Goal: Information Seeking & Learning: Learn about a topic

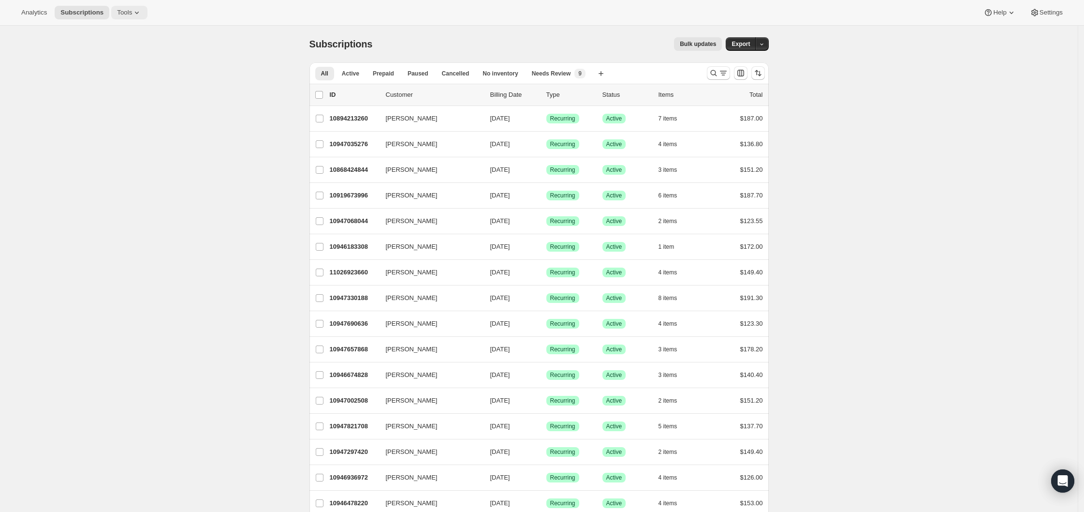
click at [131, 15] on span "Tools" at bounding box center [124, 13] width 15 height 8
click at [1045, 16] on button "Settings" at bounding box center [1047, 13] width 45 height 14
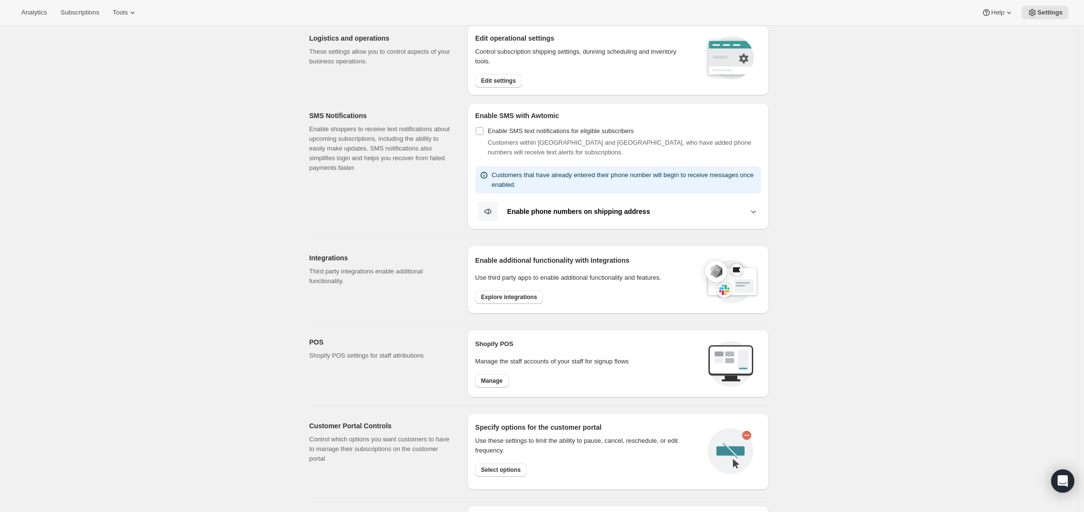
scroll to position [305, 0]
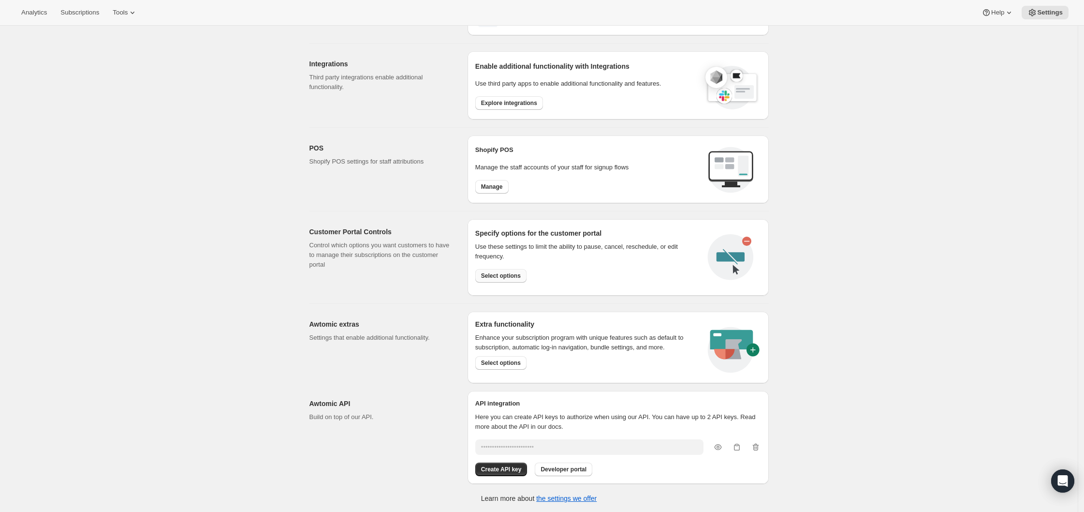
click at [490, 272] on span "Select options" at bounding box center [501, 276] width 40 height 8
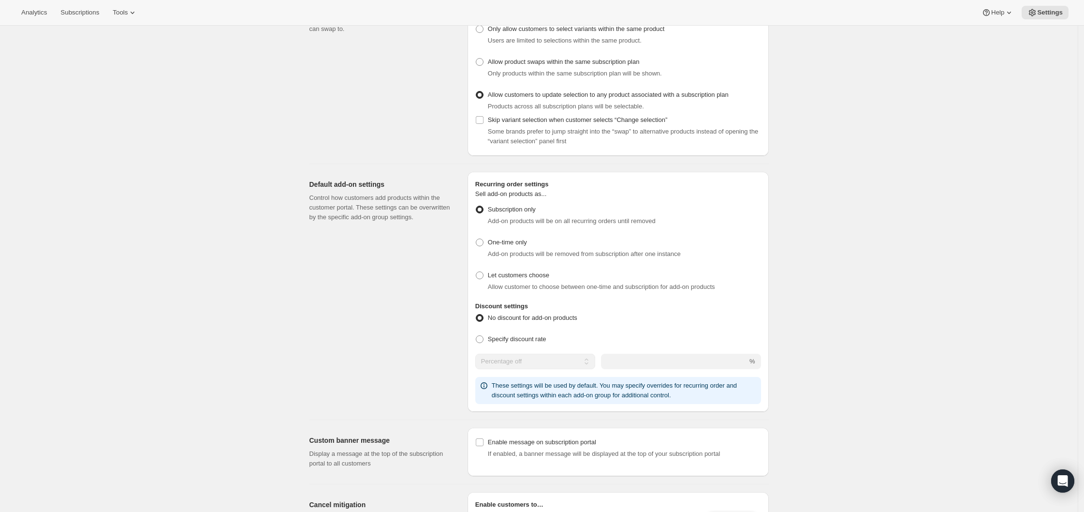
scroll to position [294, 0]
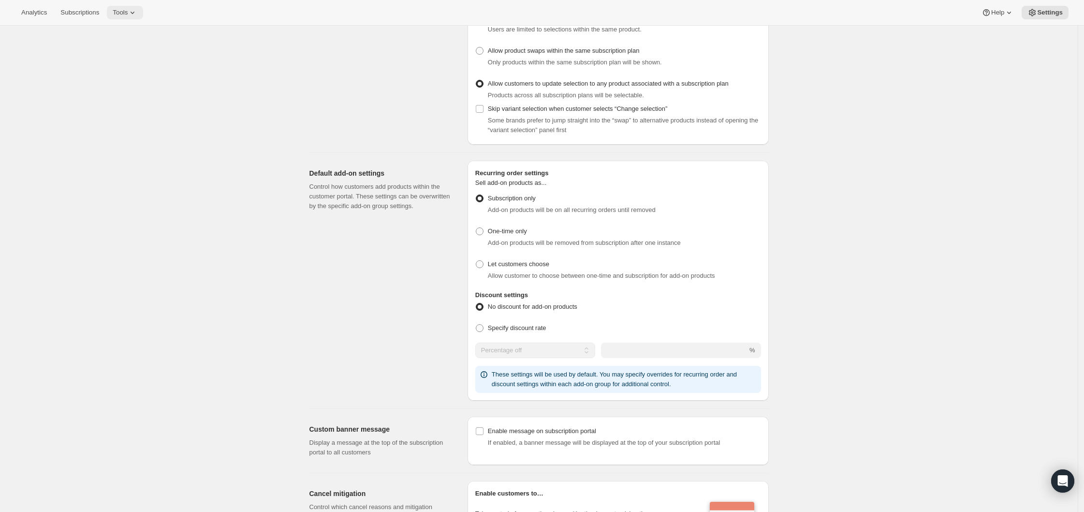
click at [127, 13] on span "Tools" at bounding box center [120, 13] width 15 height 8
click at [88, 13] on span "Subscriptions" at bounding box center [79, 13] width 39 height 8
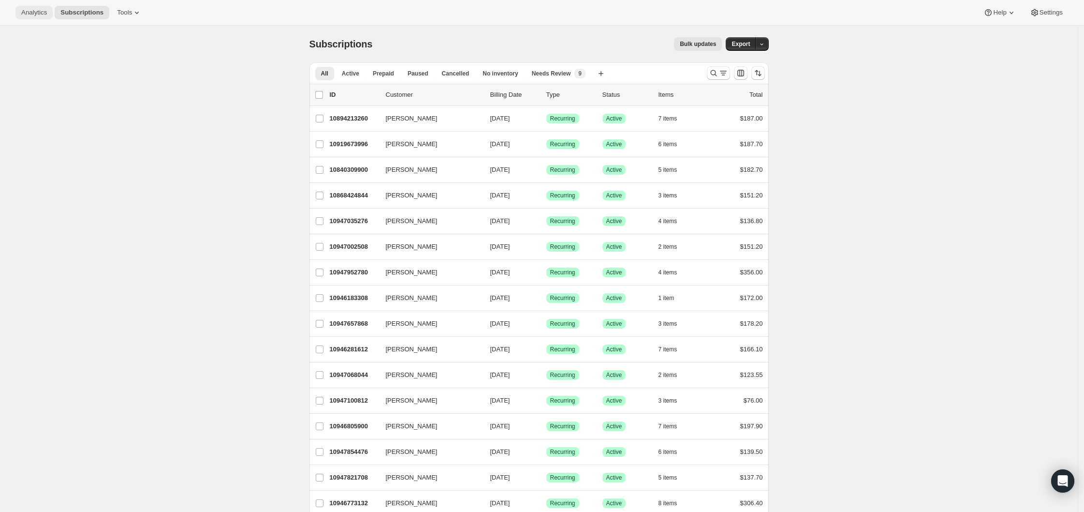
click at [35, 13] on span "Analytics" at bounding box center [34, 13] width 26 height 8
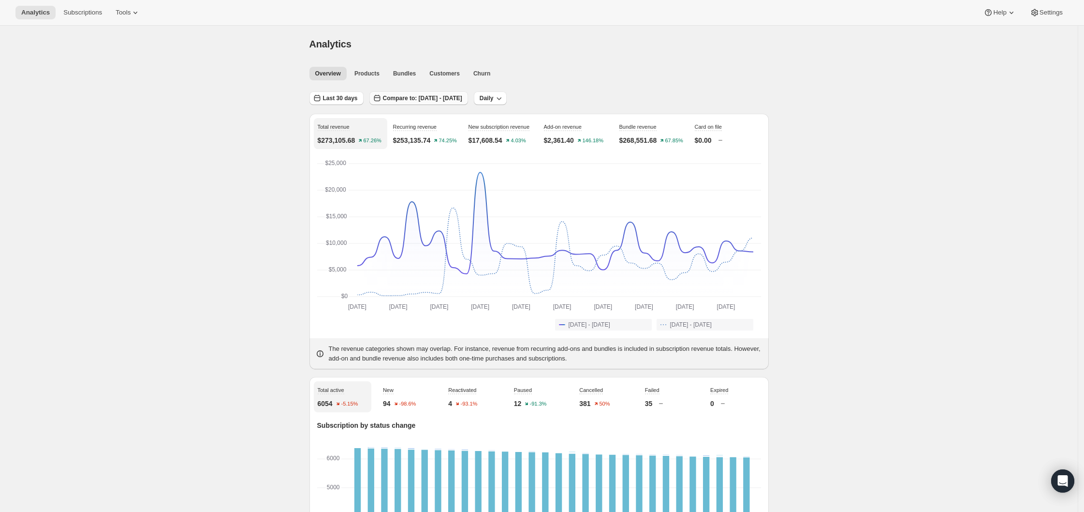
click at [435, 99] on span "Compare to: [DATE] - [DATE]" at bounding box center [422, 98] width 79 height 8
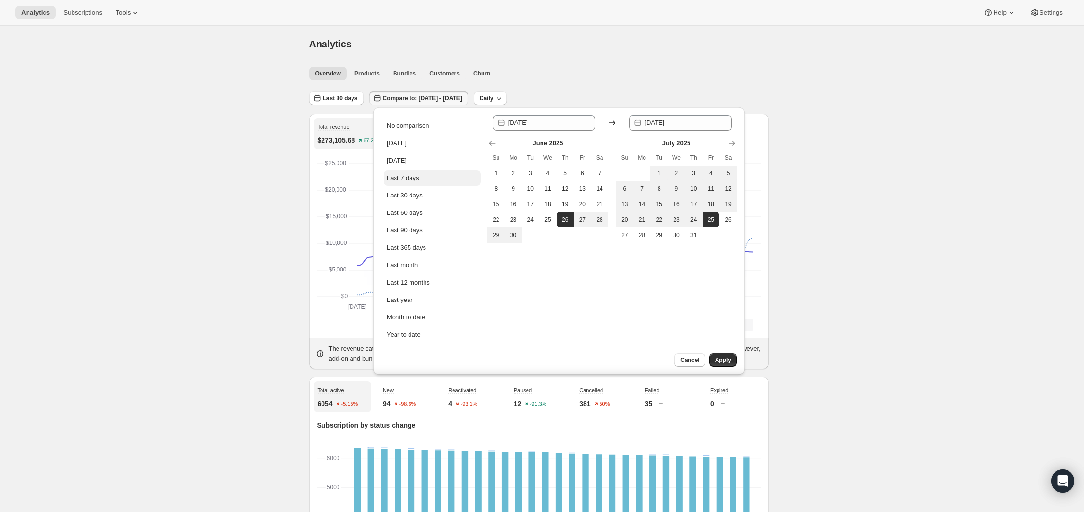
click at [411, 179] on div "Last 7 days" at bounding box center [403, 178] width 32 height 10
type input "[DATE]"
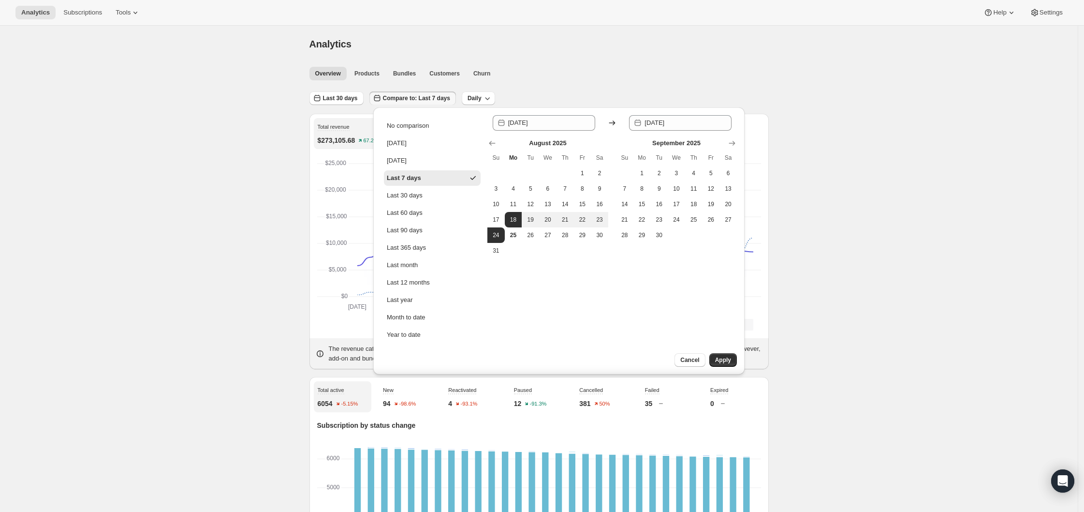
drag, startPoint x: 727, startPoint y: 359, endPoint x: 708, endPoint y: 353, distance: 20.0
click at [727, 359] on span "Apply" at bounding box center [723, 360] width 16 height 8
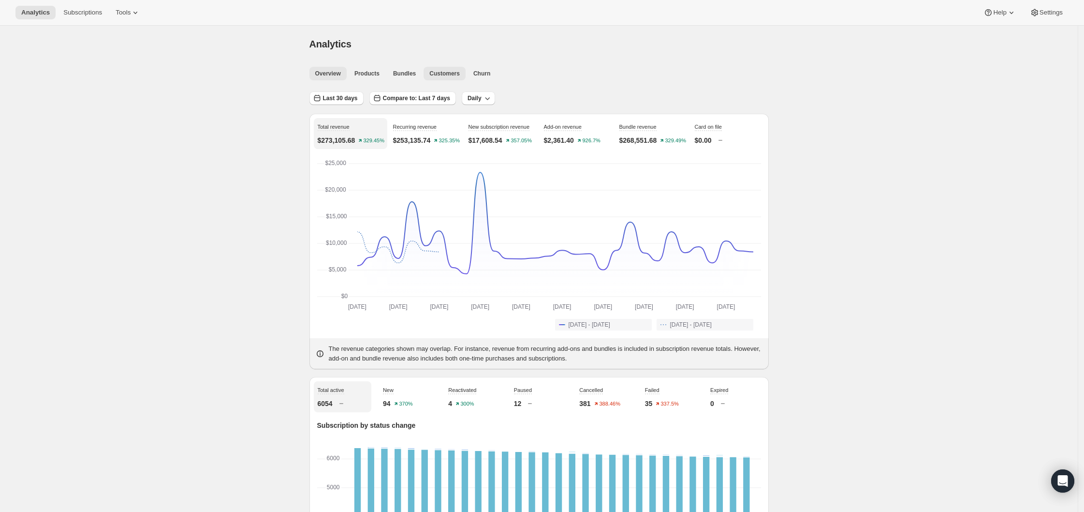
click at [455, 74] on span "Customers" at bounding box center [445, 74] width 30 height 8
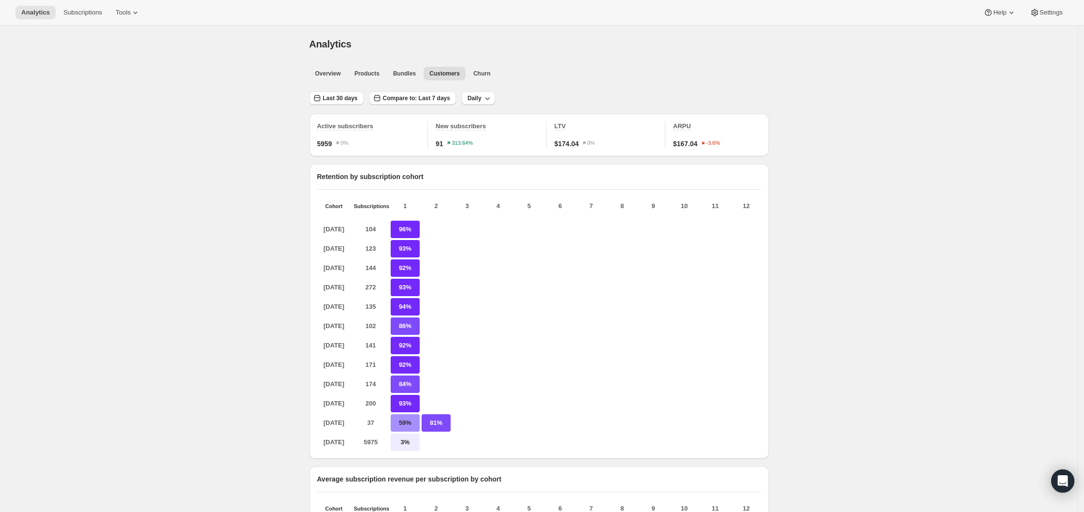
click at [356, 98] on span "Last 30 days" at bounding box center [340, 98] width 35 height 8
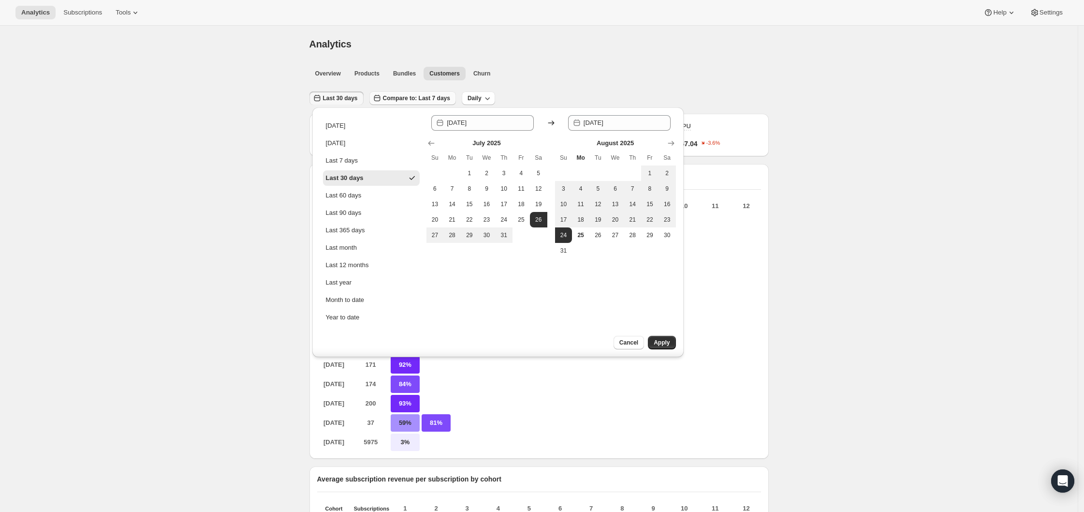
click at [386, 99] on button "Compare to: Last 7 days" at bounding box center [413, 98] width 87 height 14
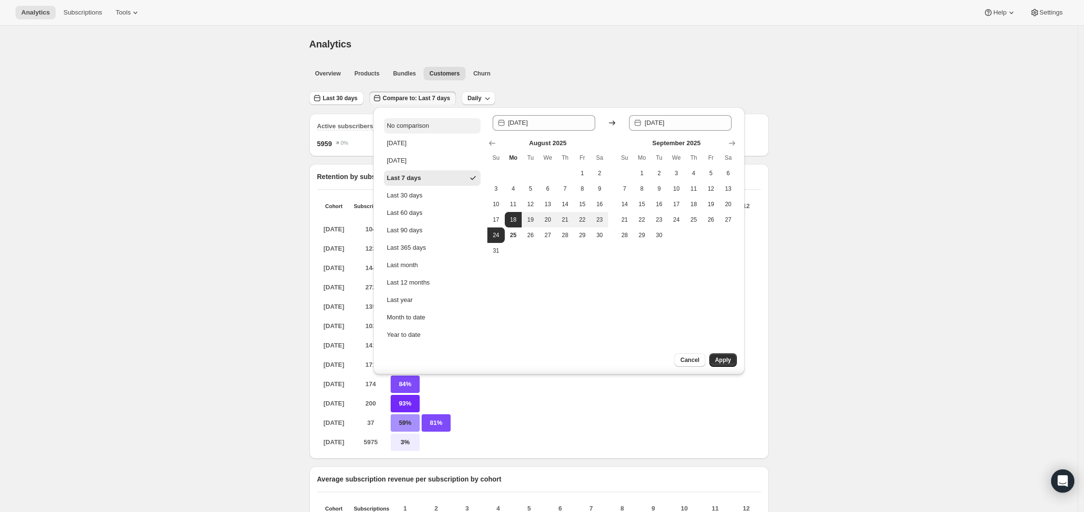
click at [405, 126] on div "No comparison" at bounding box center [408, 126] width 42 height 10
type input "[DATE]"
click at [733, 359] on button "Apply" at bounding box center [724, 360] width 28 height 14
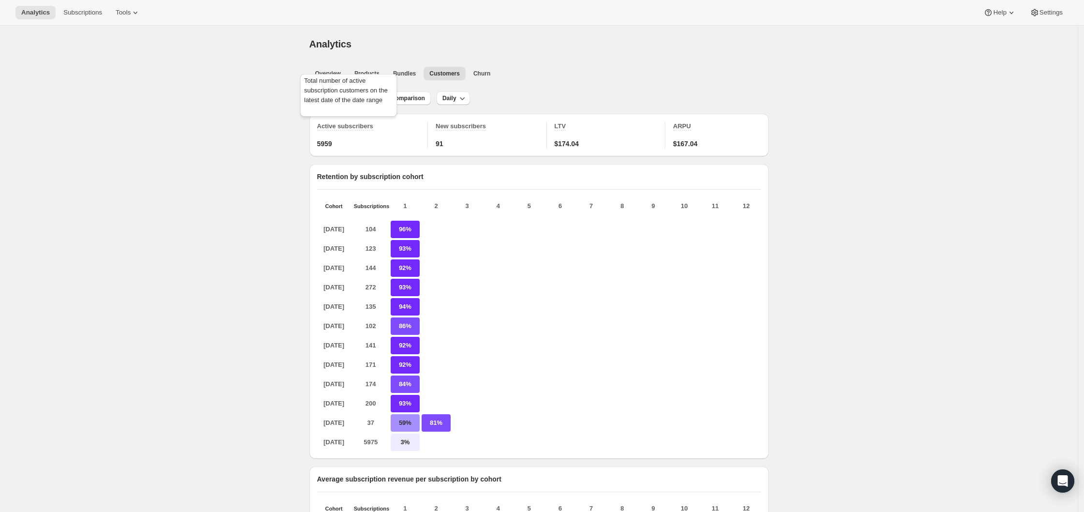
click at [330, 98] on div "Total number of active subscription customers on the latest date of the date ra…" at bounding box center [348, 97] width 101 height 50
click at [340, 104] on button "Last 30 days" at bounding box center [337, 98] width 54 height 14
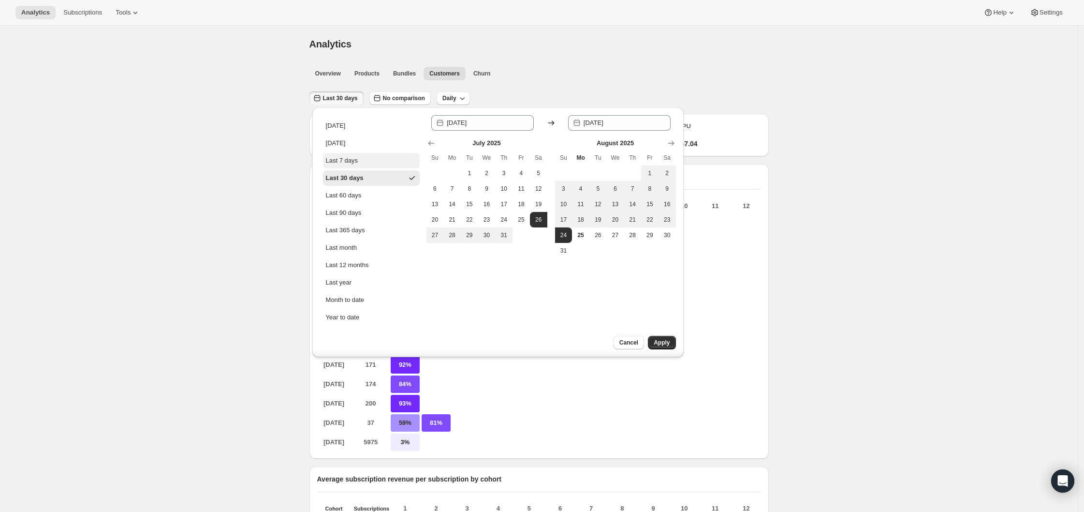
click at [355, 167] on button "Last 7 days" at bounding box center [371, 160] width 97 height 15
type input "[DATE]"
click at [666, 345] on span "Apply" at bounding box center [662, 343] width 16 height 8
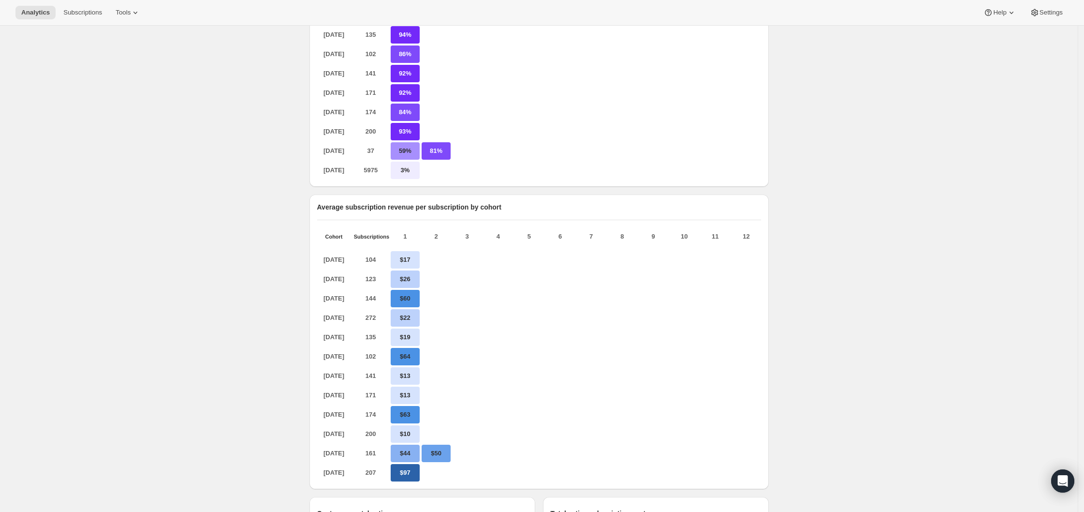
scroll to position [318, 0]
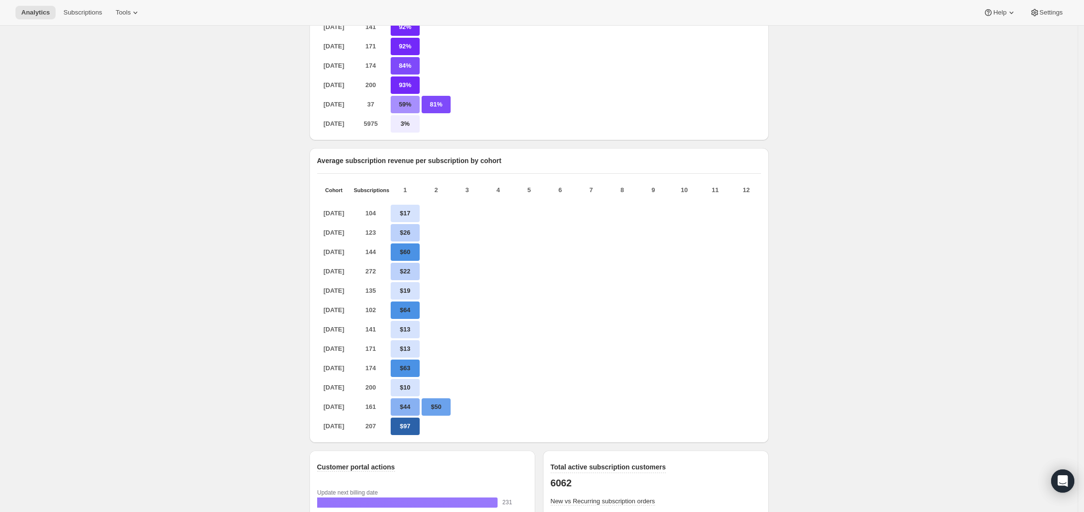
click at [225, 344] on div "Analytics. This page is ready Analytics Overview Products Bundles Customers Chu…" at bounding box center [539, 295] width 1078 height 1176
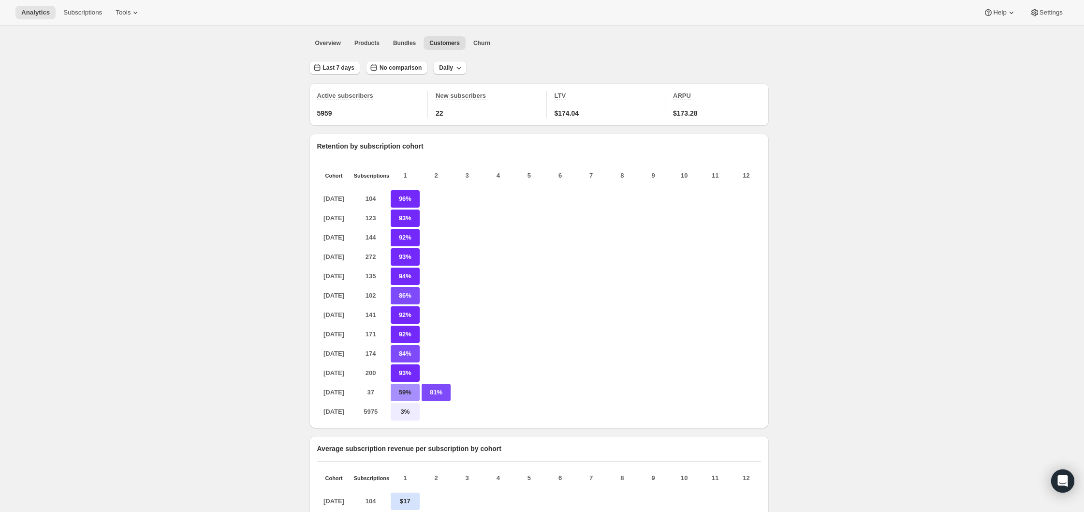
scroll to position [0, 0]
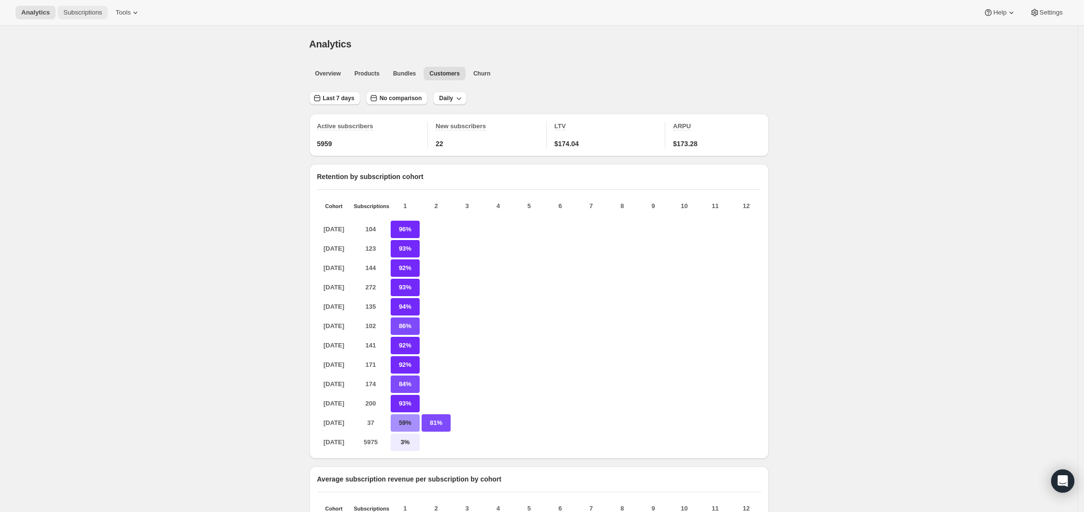
click at [79, 9] on span "Subscriptions" at bounding box center [82, 13] width 39 height 8
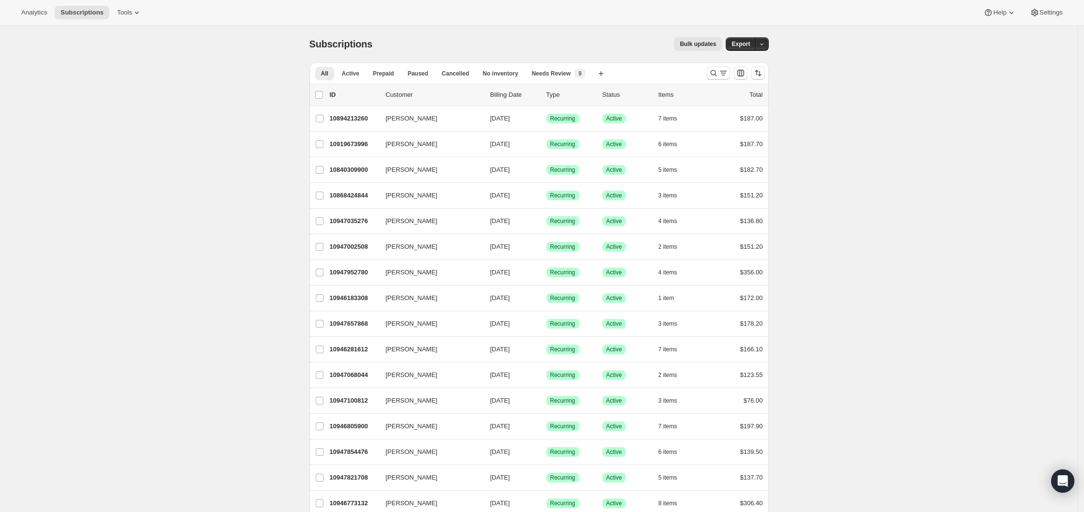
click at [707, 75] on div at bounding box center [736, 72] width 66 height 19
click at [713, 75] on icon "Search and filter results" at bounding box center [714, 73] width 10 height 10
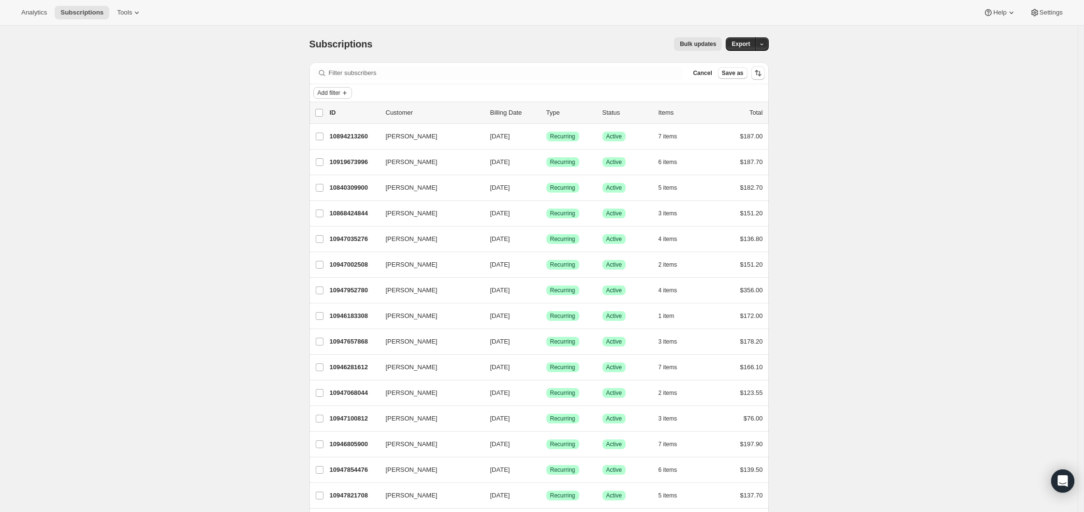
click at [328, 93] on span "Add filter" at bounding box center [329, 93] width 23 height 8
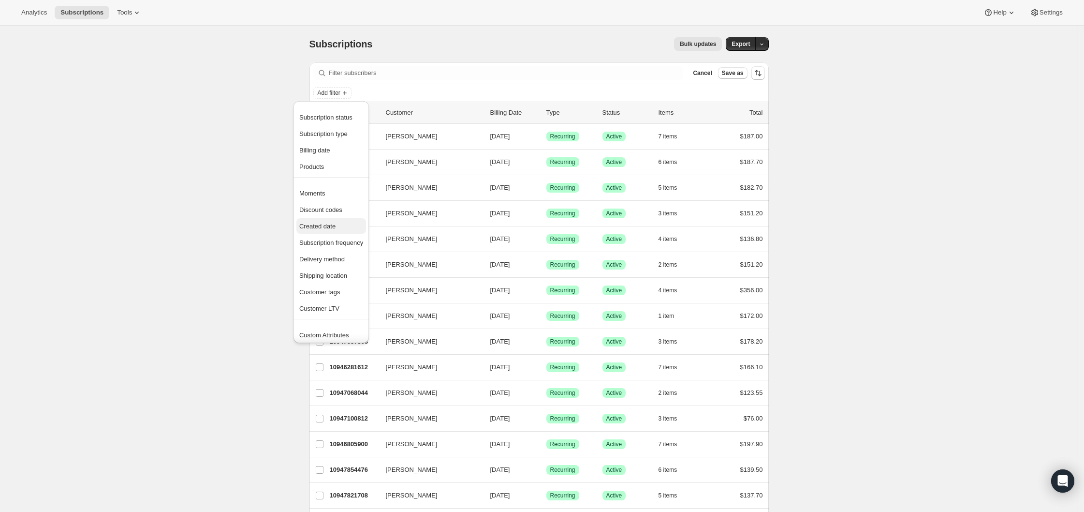
click at [342, 226] on span "Created date" at bounding box center [331, 227] width 64 height 10
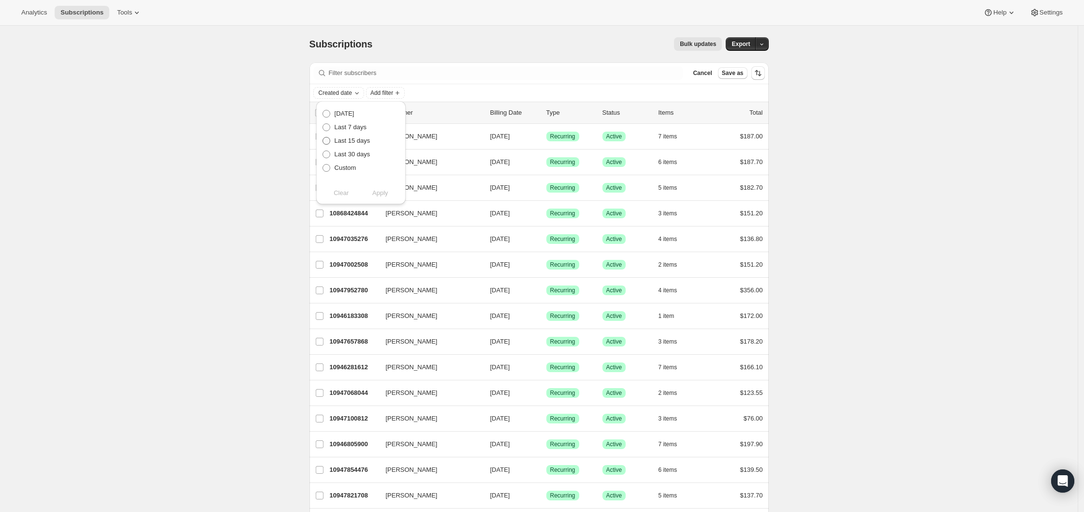
click at [347, 141] on span "Last 15 days" at bounding box center [353, 140] width 36 height 7
click at [323, 137] on input "Last 15 days" at bounding box center [323, 137] width 0 height 0
radio input "true"
click at [380, 191] on span "Apply" at bounding box center [380, 193] width 16 height 10
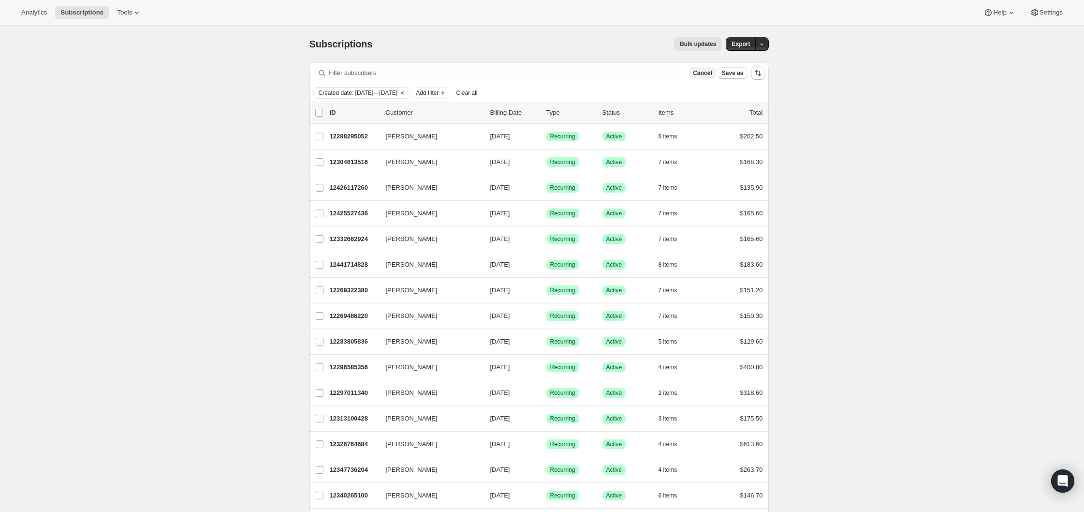
click at [711, 74] on span "Cancel" at bounding box center [702, 73] width 19 height 8
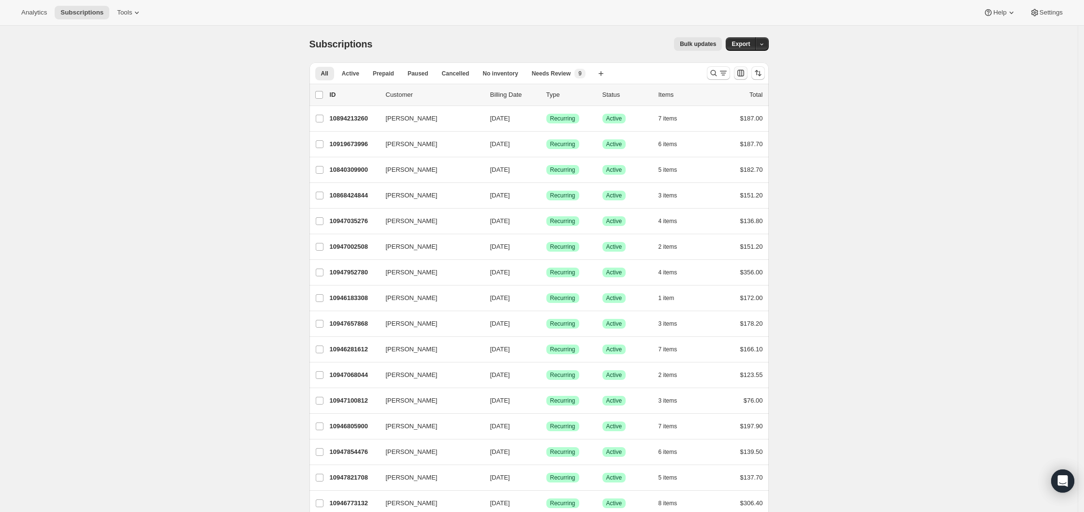
click at [745, 74] on icon "Customize table column order and visibility" at bounding box center [741, 73] width 10 height 10
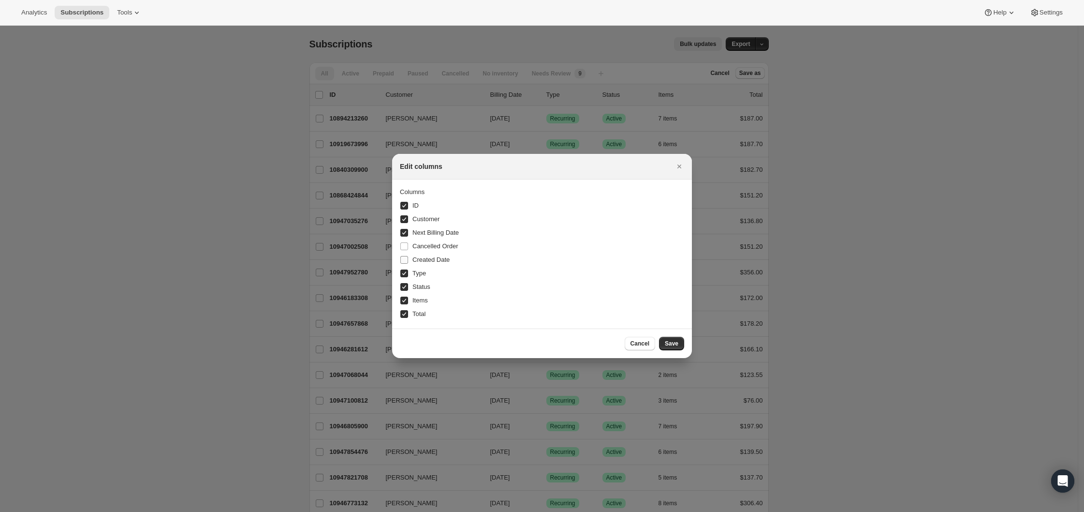
click at [438, 262] on span "Created Date" at bounding box center [431, 259] width 37 height 7
click at [408, 262] on input "Created Date" at bounding box center [405, 260] width 8 height 8
checkbox input "true"
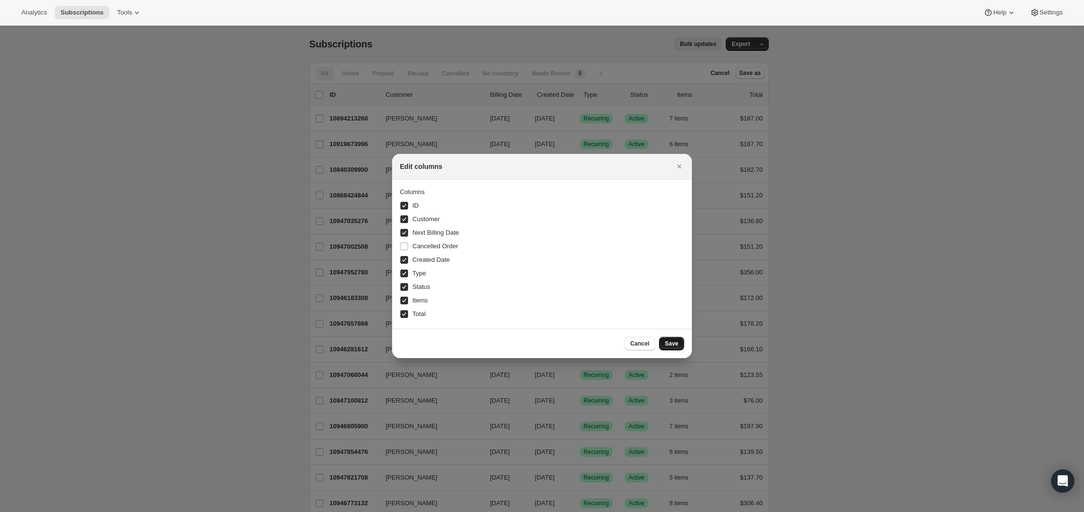
click at [673, 346] on span "Save" at bounding box center [672, 344] width 14 height 8
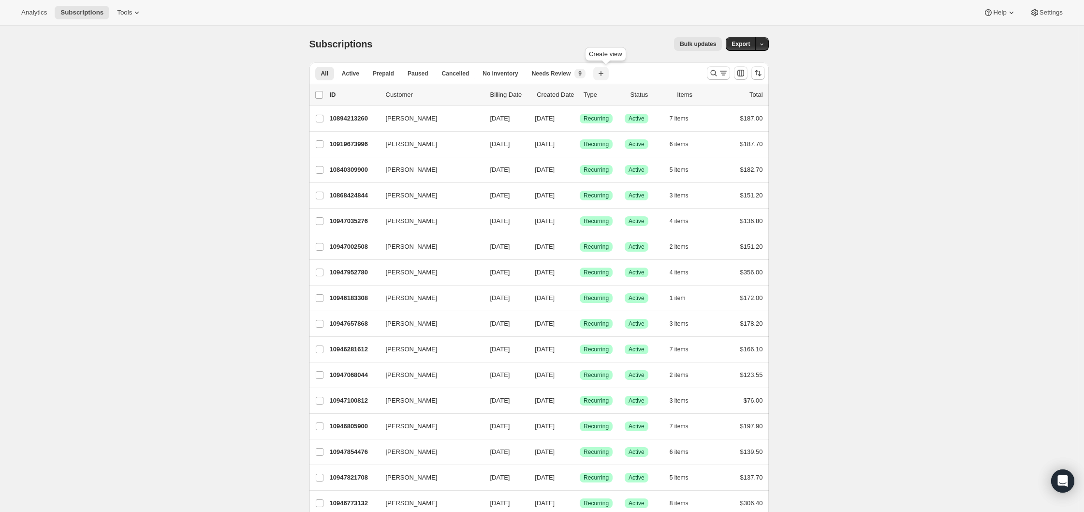
click at [606, 74] on icon "button" at bounding box center [601, 74] width 10 height 10
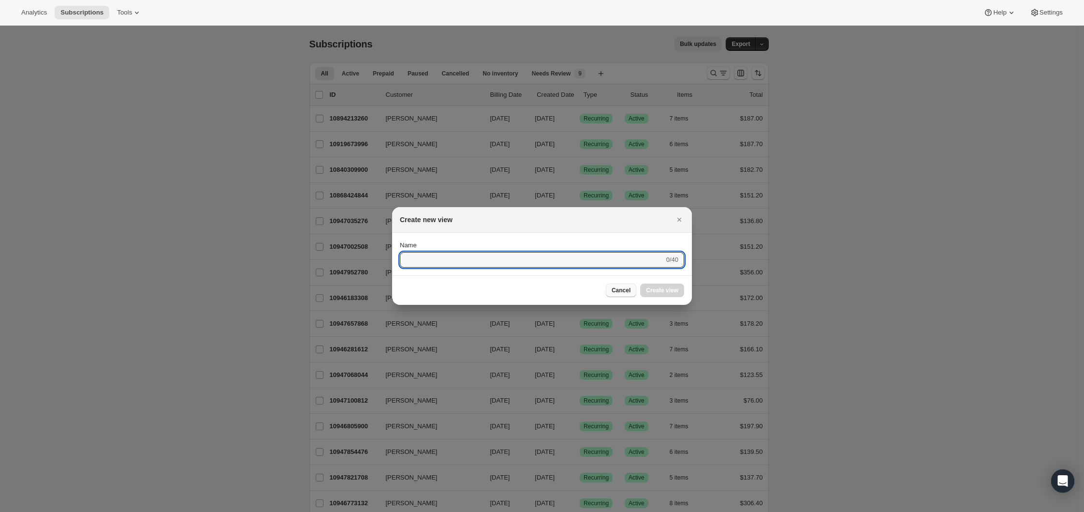
click at [617, 290] on span "Cancel" at bounding box center [621, 290] width 19 height 8
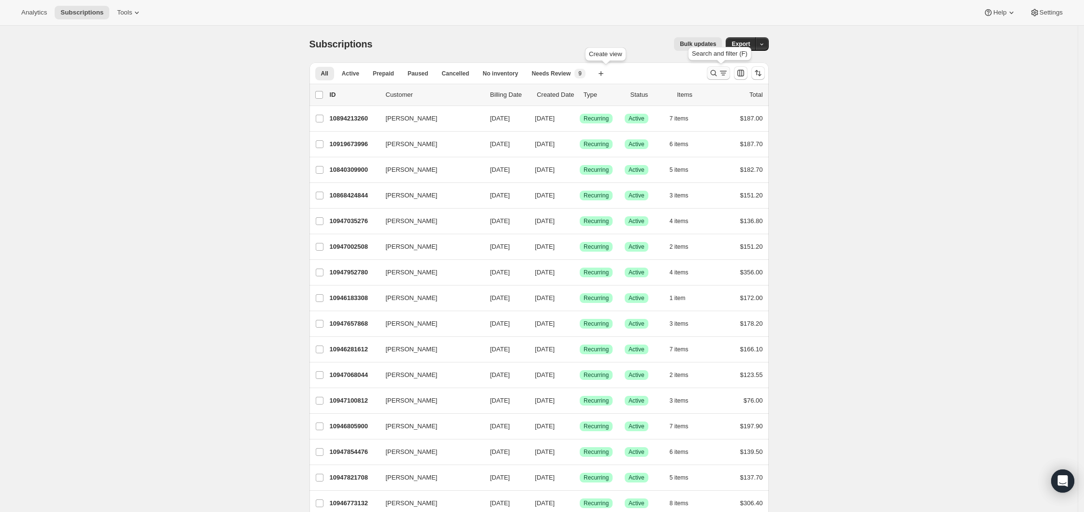
click at [714, 74] on icon "Search and filter results" at bounding box center [714, 73] width 10 height 10
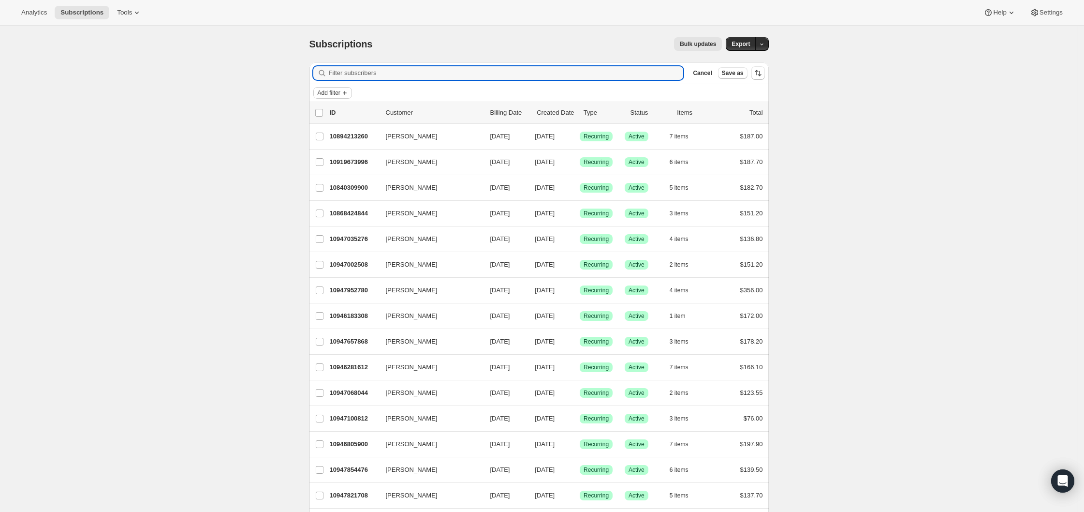
click at [336, 91] on span "Add filter" at bounding box center [329, 93] width 23 height 8
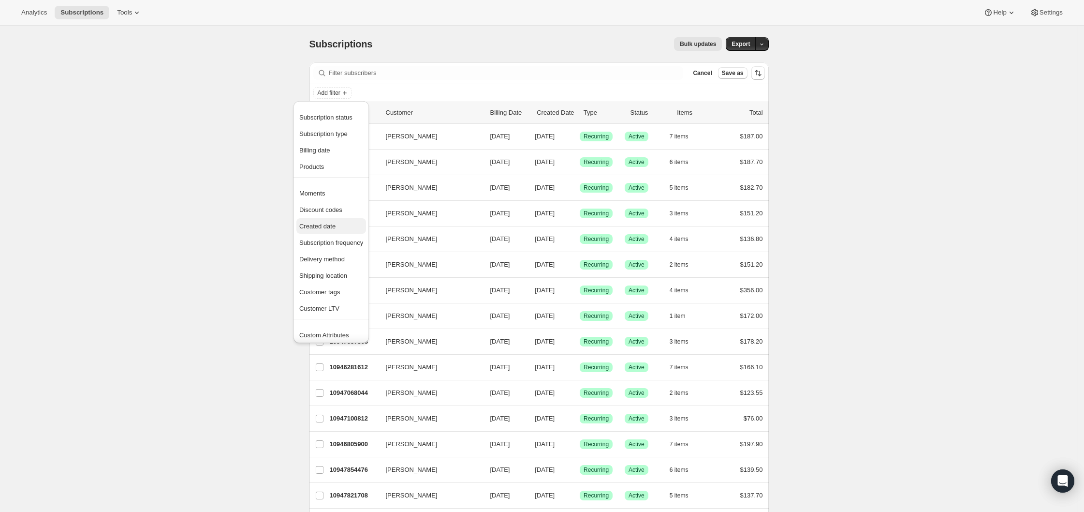
click at [322, 233] on button "Created date" at bounding box center [332, 225] width 70 height 15
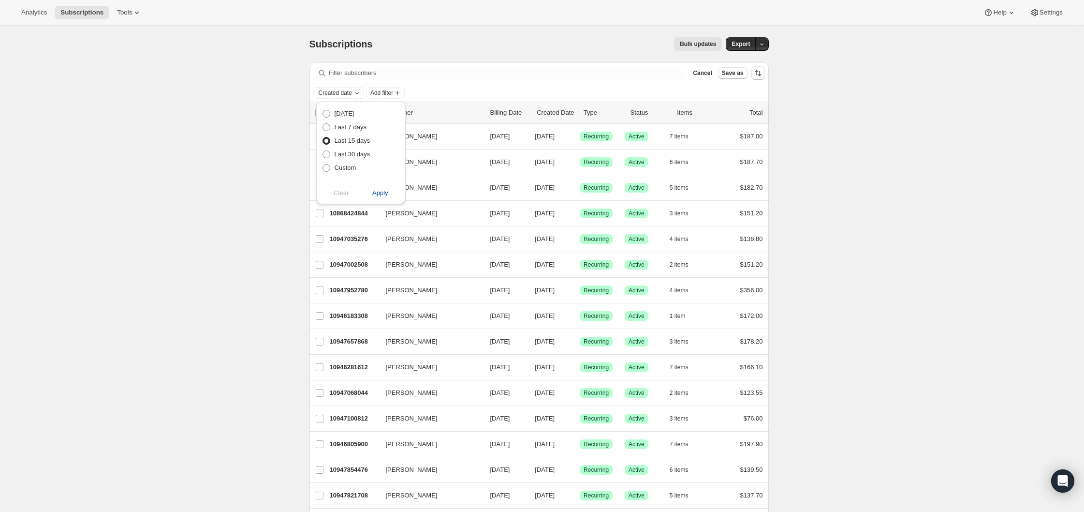
click at [384, 191] on span "Apply" at bounding box center [380, 193] width 16 height 10
click at [575, 117] on p "Created Date" at bounding box center [556, 113] width 39 height 10
click at [566, 110] on p "Created Date" at bounding box center [556, 113] width 39 height 10
click at [564, 115] on p "Created Date" at bounding box center [556, 113] width 39 height 10
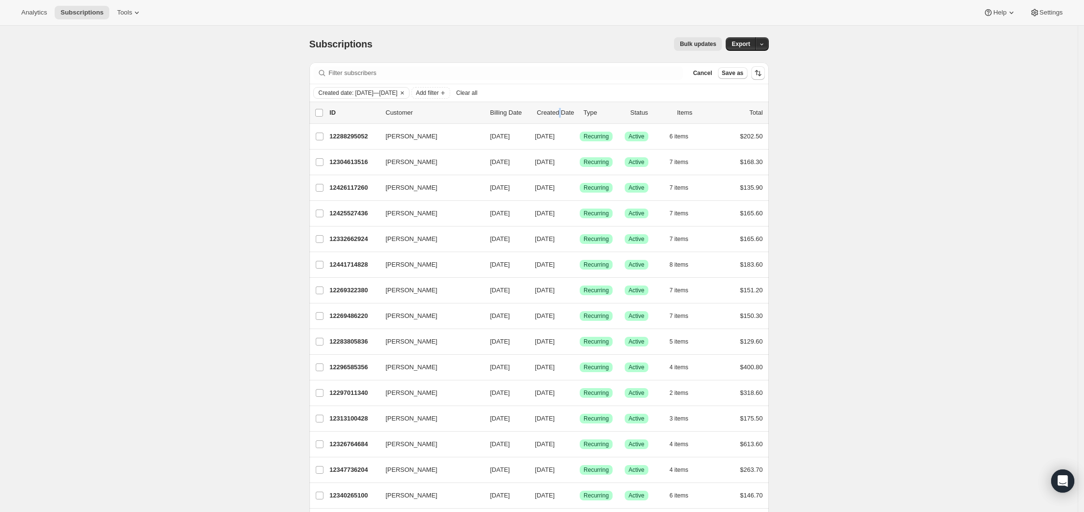
click at [564, 115] on p "Created Date" at bounding box center [556, 113] width 39 height 10
click at [1060, 13] on span "Settings" at bounding box center [1051, 13] width 23 height 8
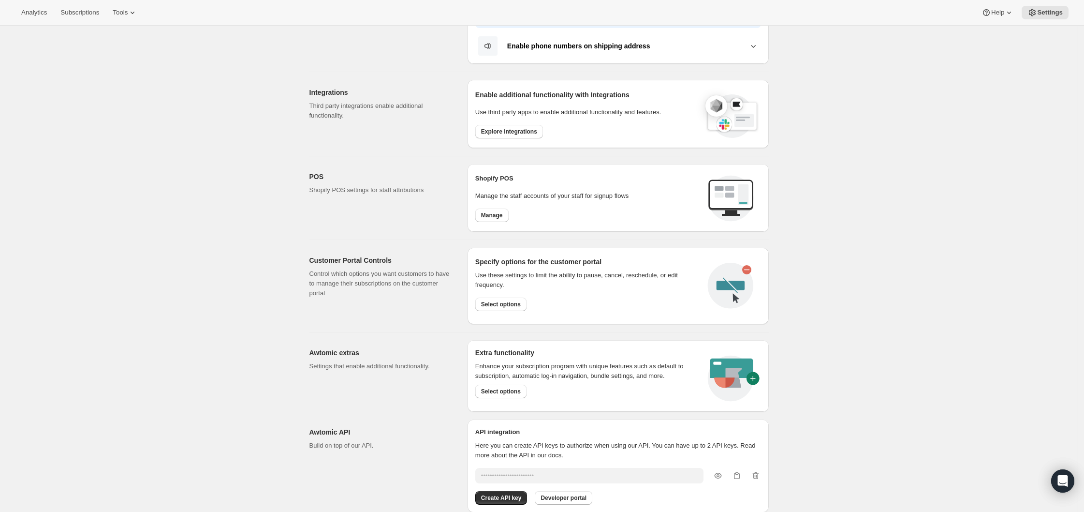
scroll to position [305, 0]
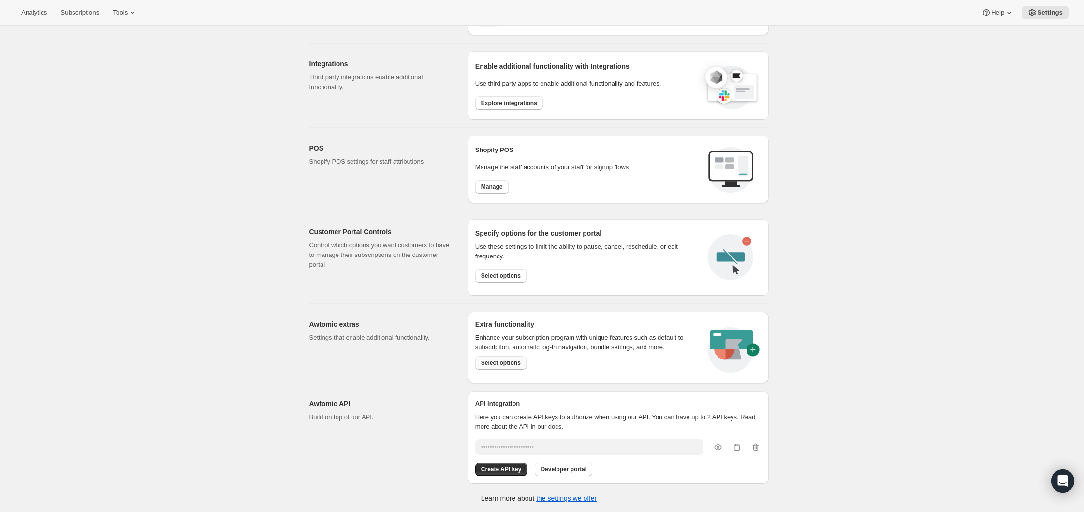
click at [510, 357] on button "Select options" at bounding box center [500, 363] width 51 height 14
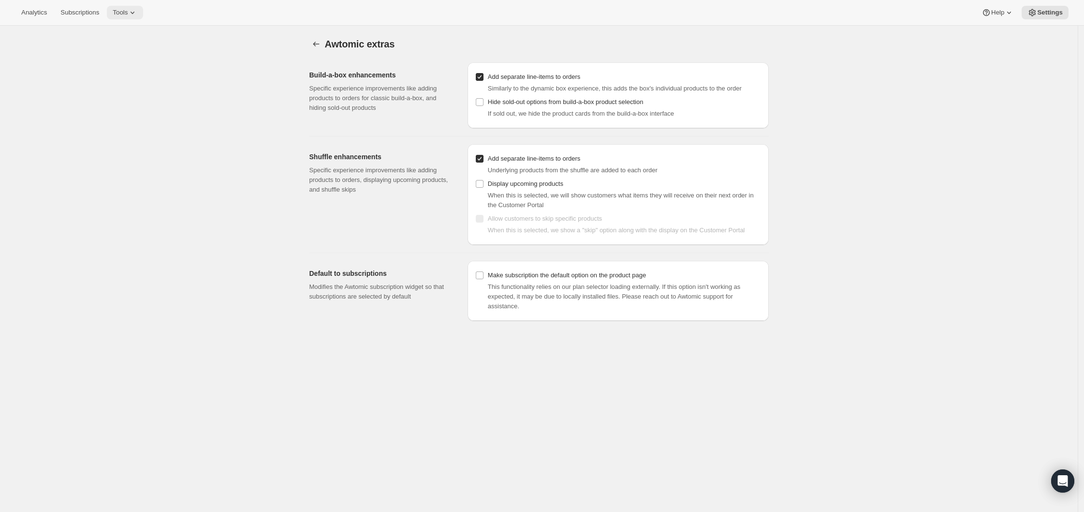
click at [130, 7] on button "Tools" at bounding box center [125, 13] width 36 height 14
click at [40, 49] on div "Awtomic extras. This page is ready Awtomic extras Build-a-box enhancements Spec…" at bounding box center [539, 282] width 1078 height 512
click at [1049, 13] on span "Settings" at bounding box center [1051, 13] width 26 height 8
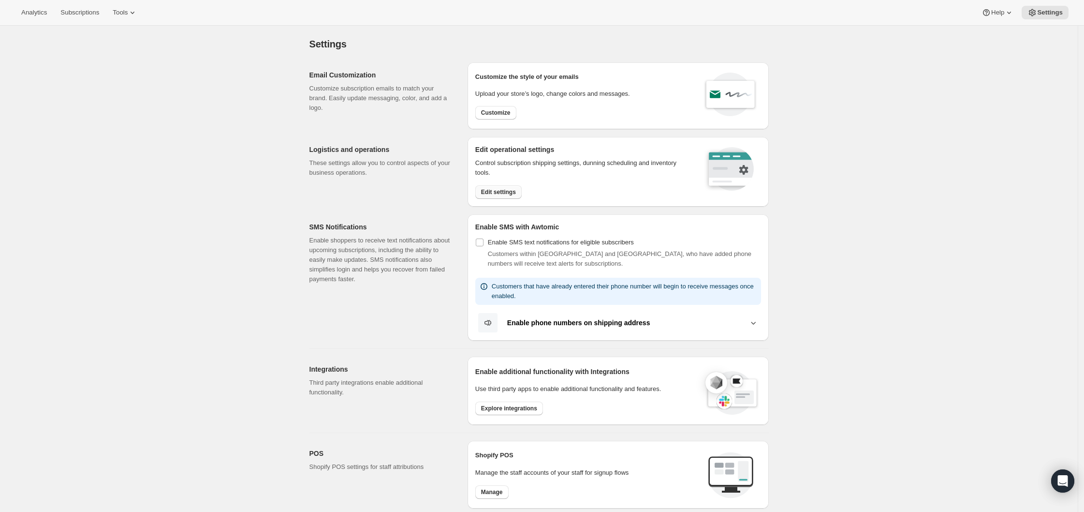
click at [484, 198] on button "Edit settings" at bounding box center [498, 192] width 46 height 14
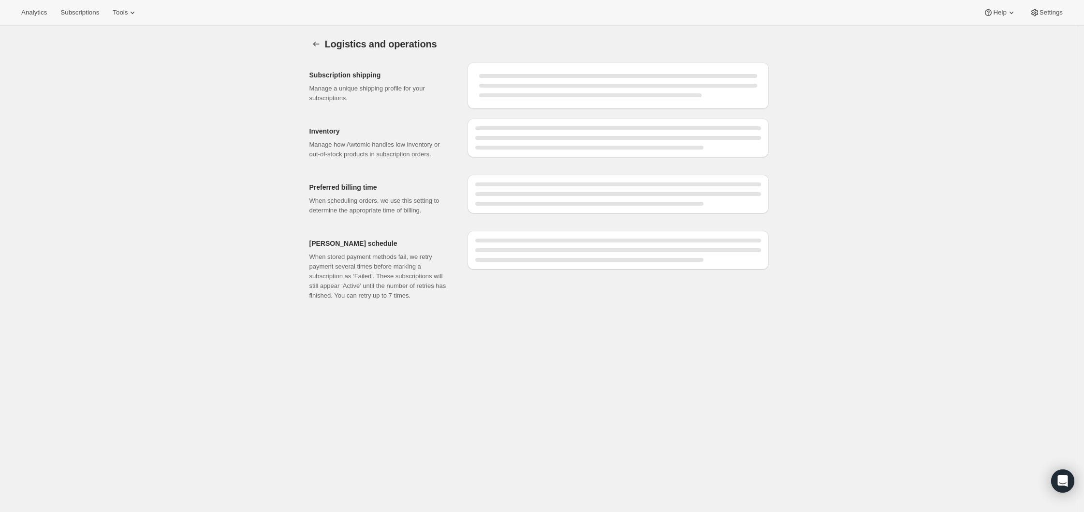
select select "11:00"
select select "DAY"
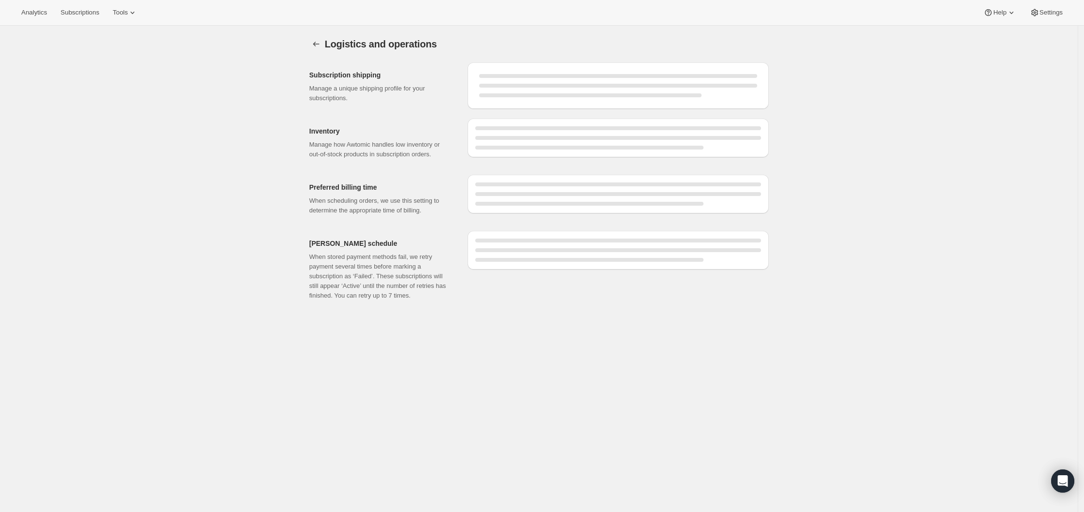
select select "DAY"
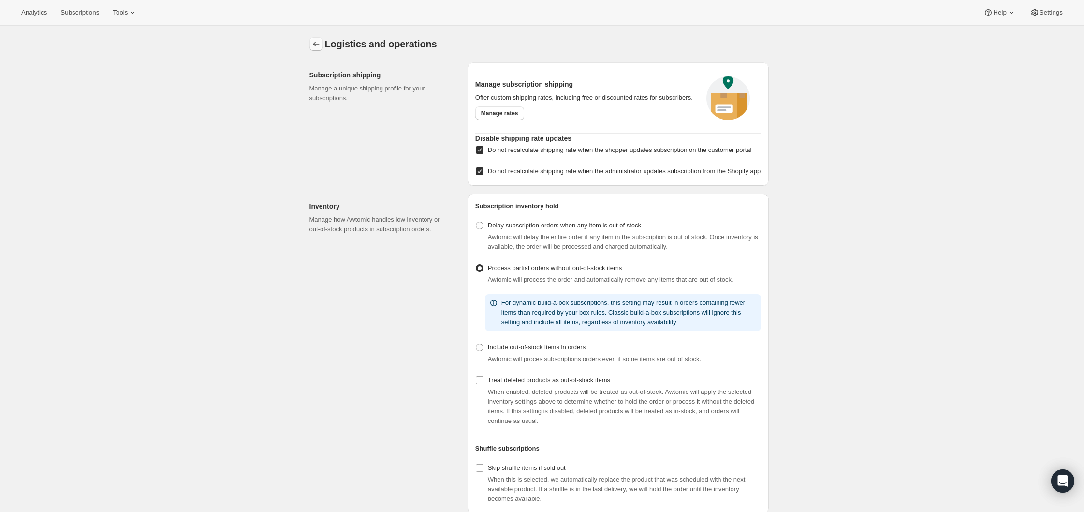
click at [317, 46] on icon "Settings" at bounding box center [317, 44] width 10 height 10
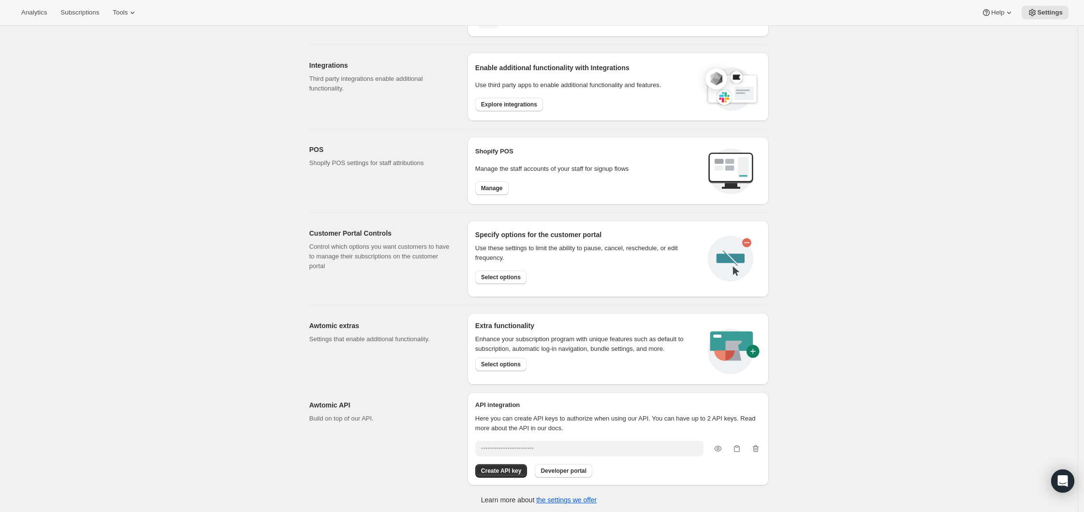
scroll to position [305, 0]
click at [526, 274] on button "Select options" at bounding box center [500, 276] width 51 height 14
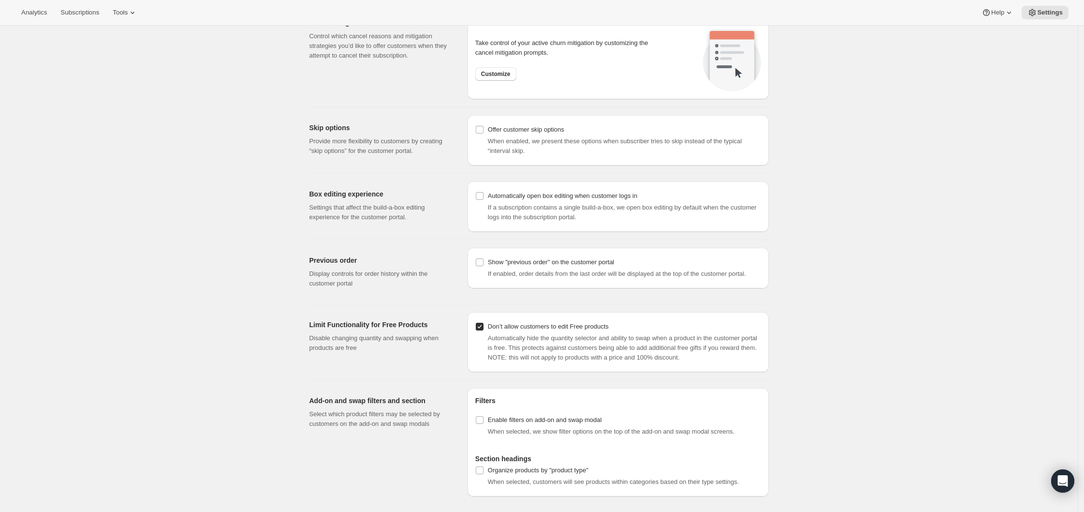
scroll to position [766, 0]
click at [516, 80] on div "Take control of your active churn mitigation by customizing the cancel mitigati…" at bounding box center [618, 60] width 286 height 64
click at [514, 76] on button "Customize" at bounding box center [495, 74] width 41 height 14
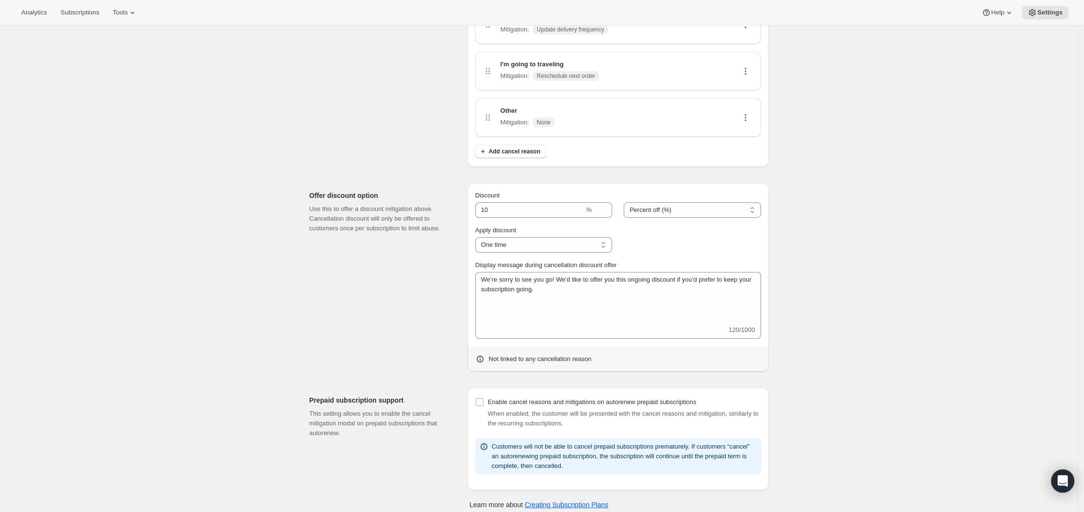
scroll to position [303, 0]
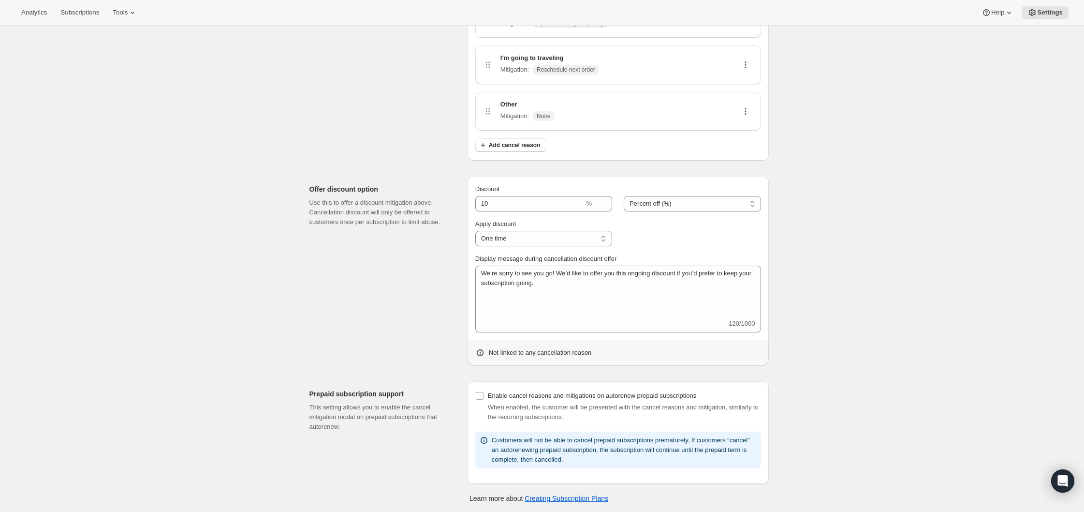
click at [488, 439] on icon at bounding box center [484, 440] width 10 height 10
click at [488, 441] on icon at bounding box center [484, 440] width 10 height 10
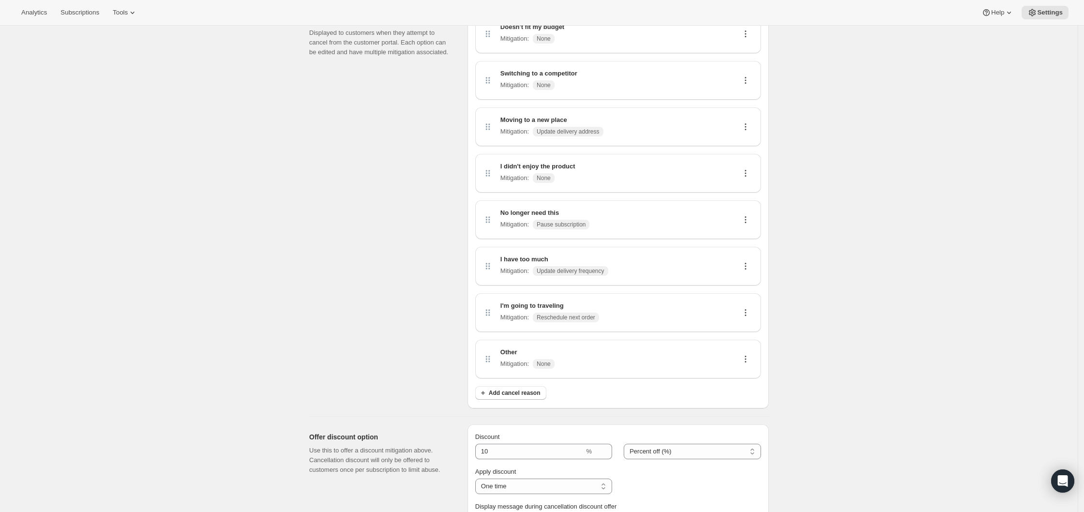
scroll to position [0, 0]
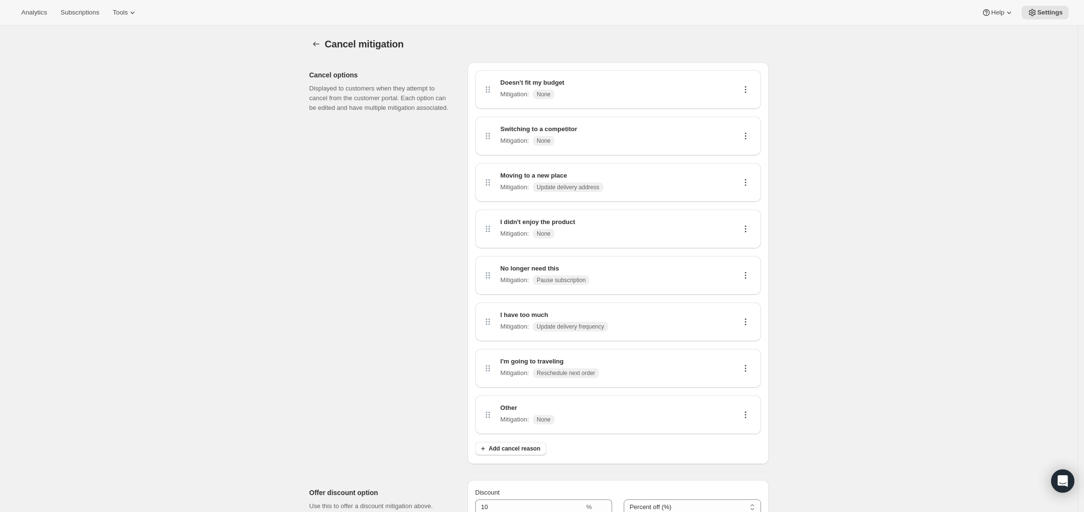
click at [748, 137] on icon at bounding box center [746, 136] width 10 height 10
click at [745, 153] on span "Edit" at bounding box center [744, 153] width 11 height 7
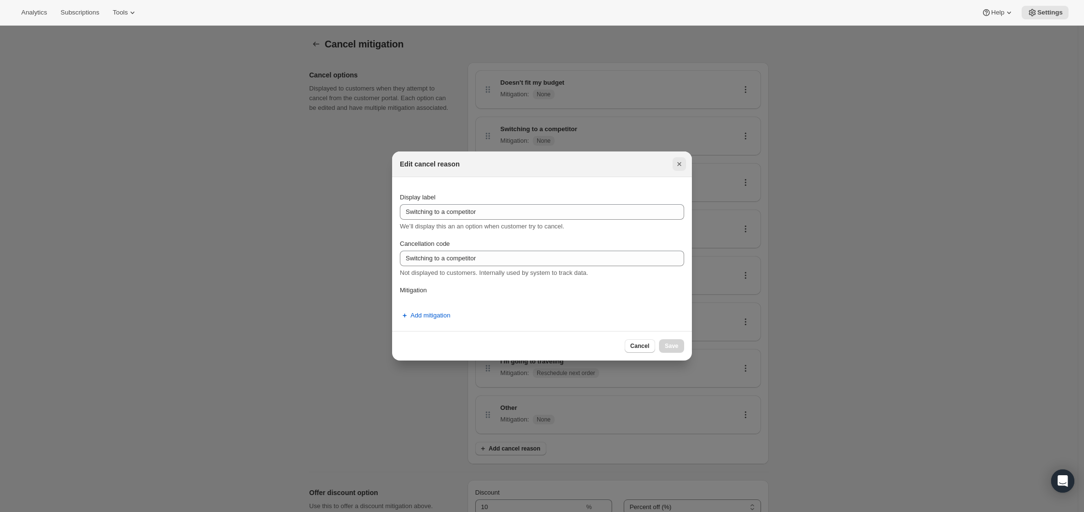
click at [678, 166] on icon "Close" at bounding box center [680, 164] width 10 height 10
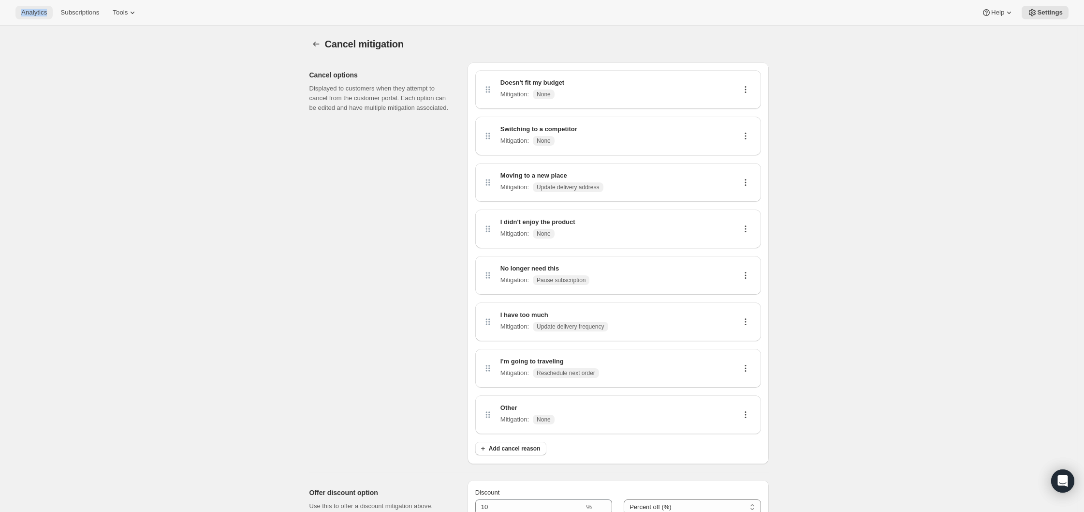
click at [44, 16] on button "Analytics" at bounding box center [33, 13] width 37 height 14
click at [748, 90] on icon at bounding box center [746, 90] width 10 height 10
click at [746, 104] on span "Edit" at bounding box center [748, 109] width 18 height 10
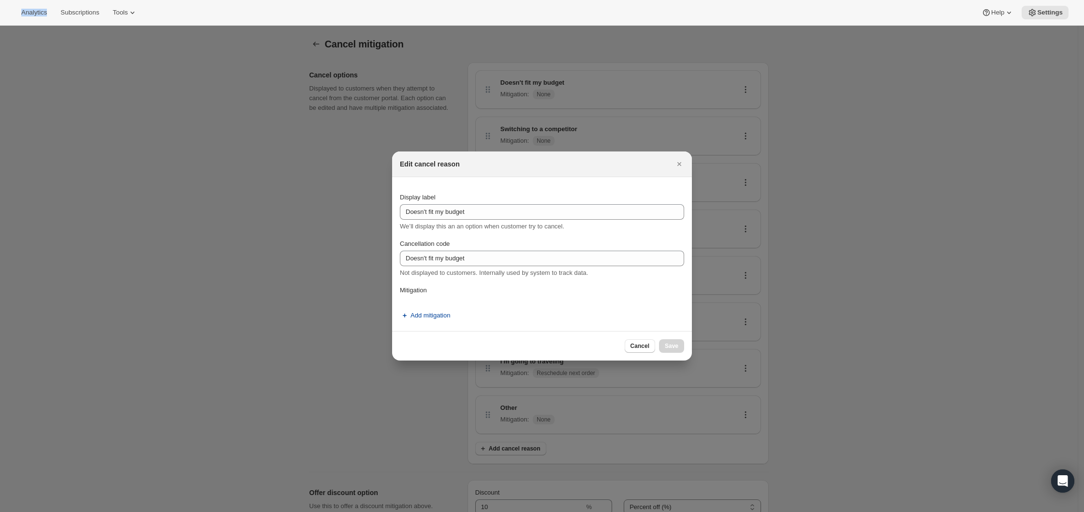
click at [420, 315] on span "Add mitigation" at bounding box center [431, 316] width 40 height 10
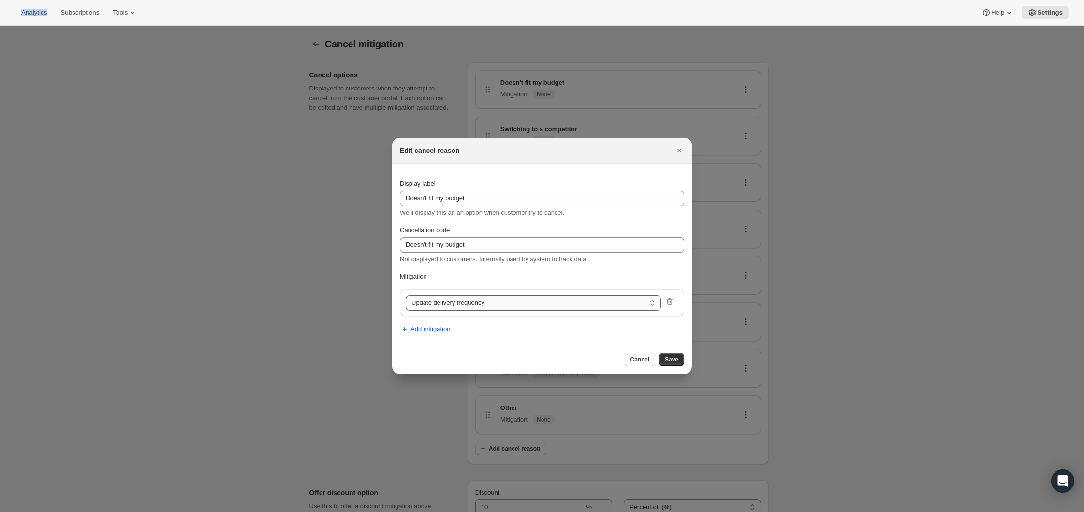
click at [449, 304] on select "Update delivery frequency Update delivery address Pause subscription Skip next …" at bounding box center [533, 302] width 255 height 15
select select "showDiscount"
click at [669, 300] on icon ":r1lf:" at bounding box center [670, 302] width 10 height 10
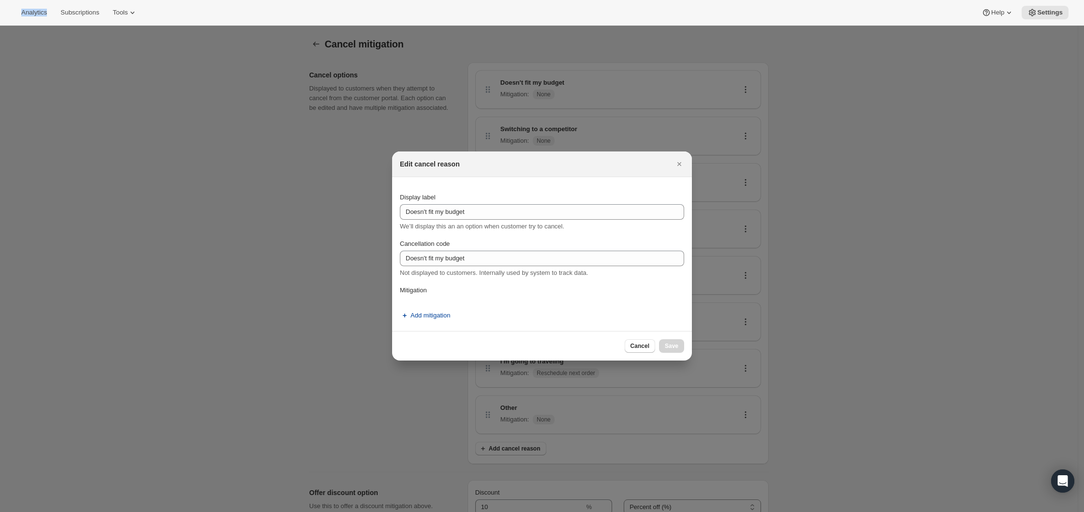
click at [433, 319] on span "Add mitigation" at bounding box center [431, 316] width 40 height 10
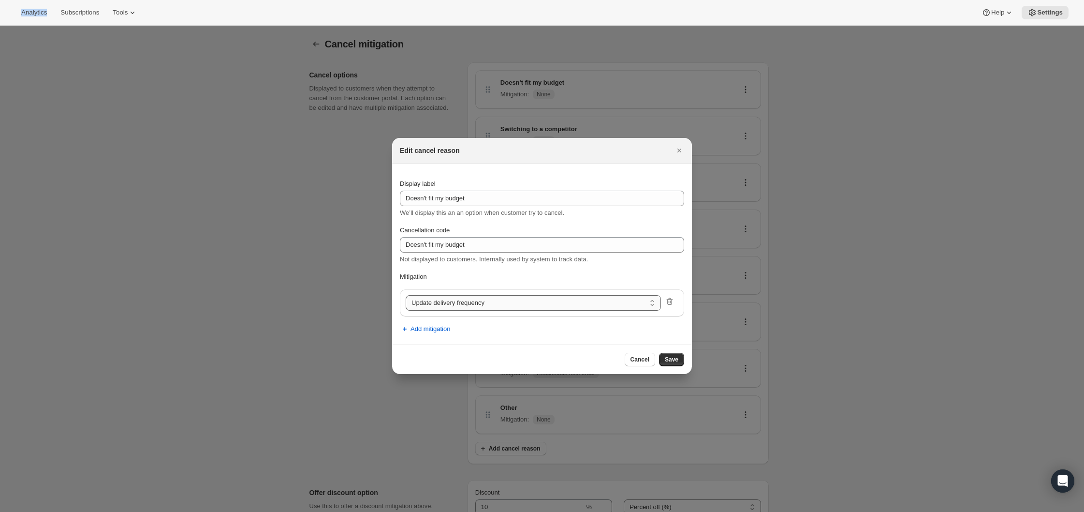
click at [465, 306] on select "Update delivery frequency Update delivery address Pause subscription Skip next …" at bounding box center [533, 302] width 255 height 15
click at [633, 358] on span "Cancel" at bounding box center [640, 360] width 19 height 8
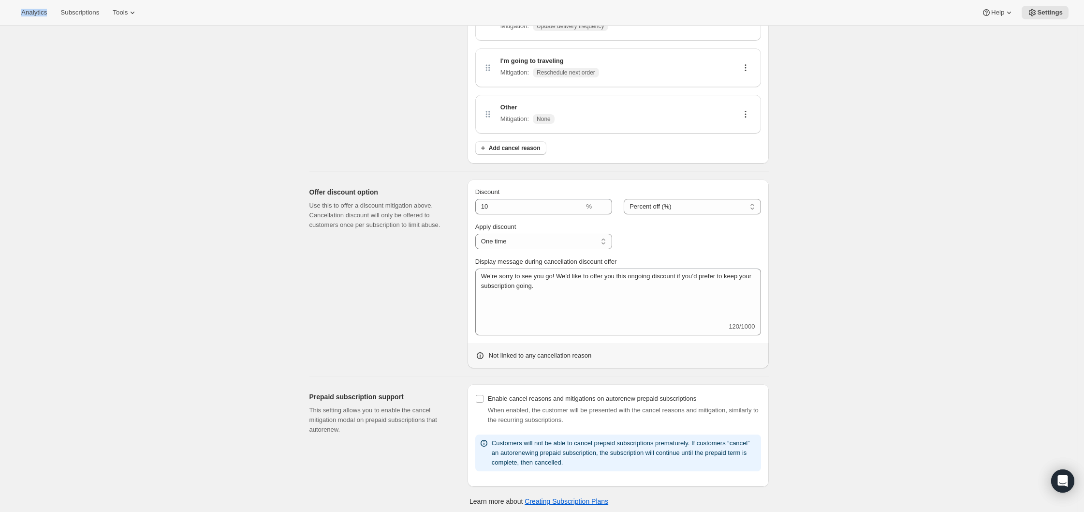
scroll to position [303, 0]
click at [559, 499] on link "Creating Subscription Plans" at bounding box center [567, 498] width 84 height 8
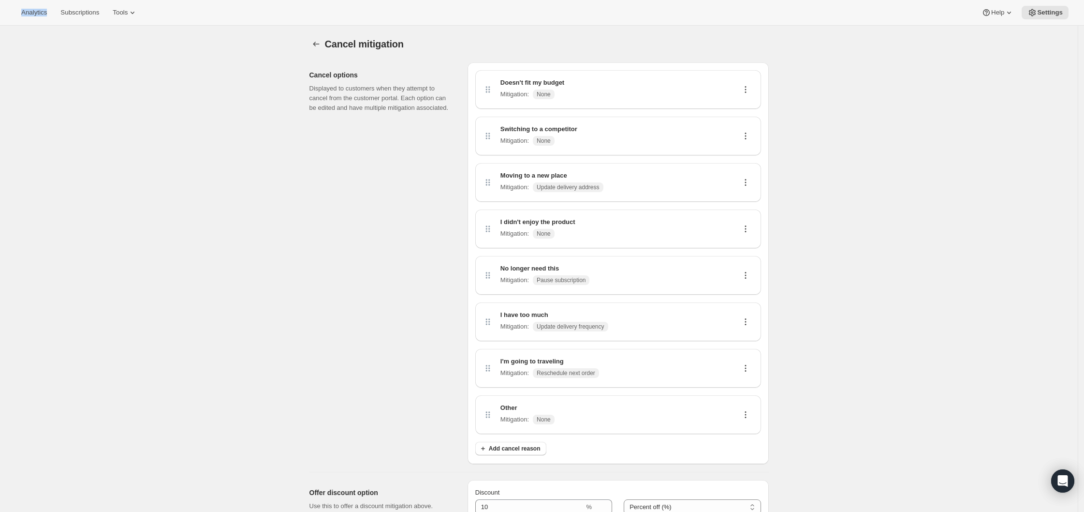
scroll to position [303, 0]
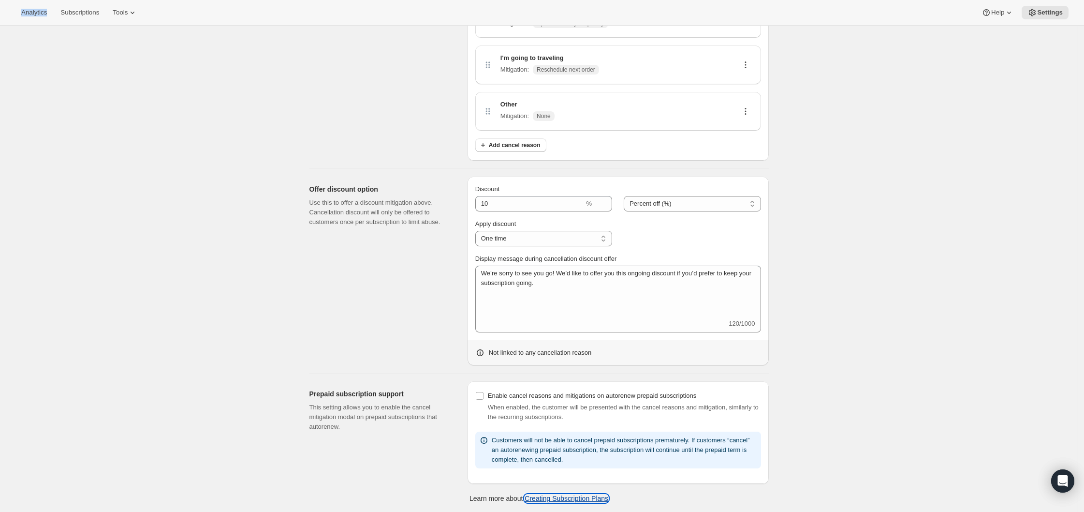
click at [572, 499] on link "Creating Subscription Plans" at bounding box center [567, 498] width 84 height 8
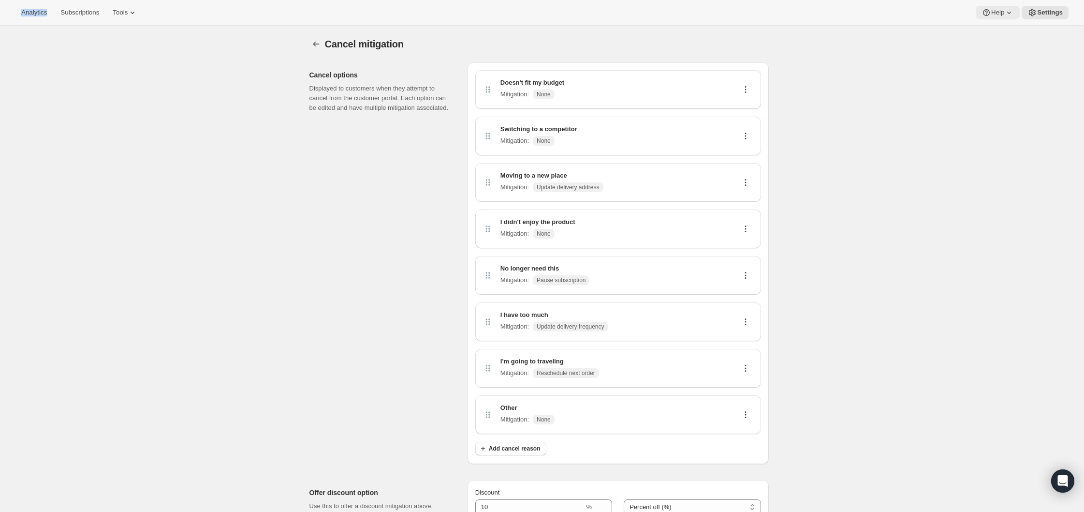
click at [1003, 10] on span "Help" at bounding box center [998, 13] width 13 height 8
click at [31, 9] on span "Analytics" at bounding box center [34, 13] width 26 height 8
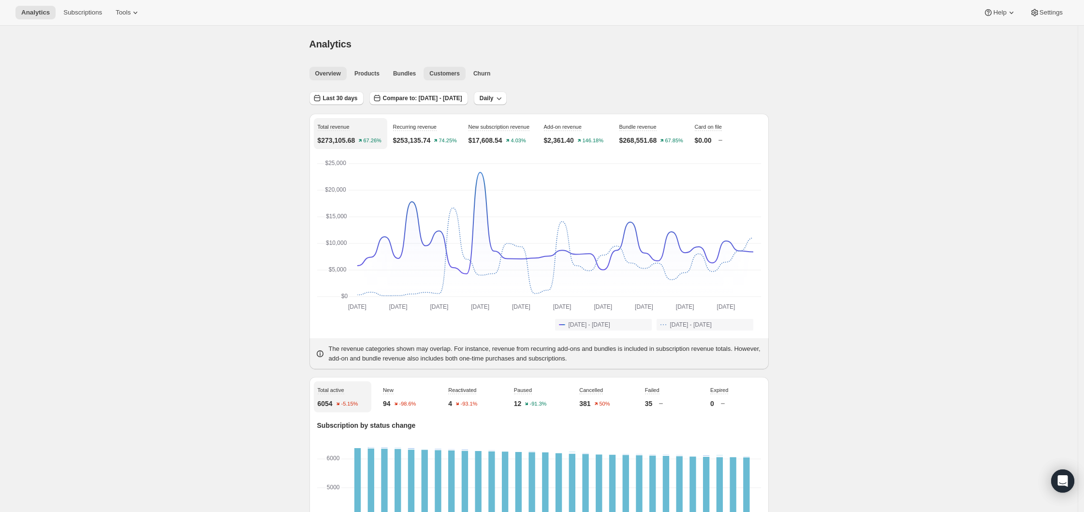
click at [458, 72] on span "Customers" at bounding box center [445, 74] width 30 height 8
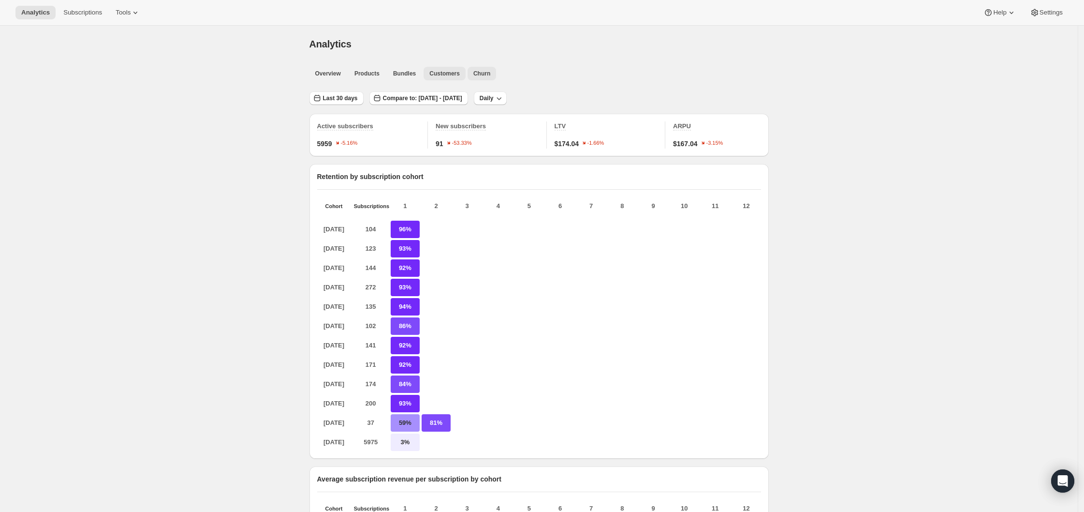
click at [489, 76] on span "Churn" at bounding box center [482, 74] width 17 height 8
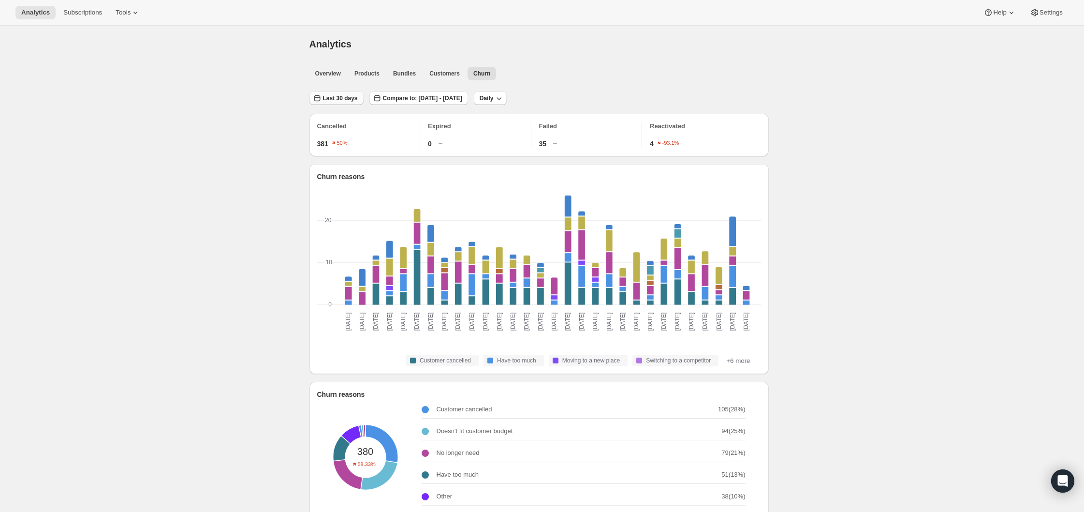
click at [341, 104] on button "Last 30 days" at bounding box center [337, 98] width 54 height 14
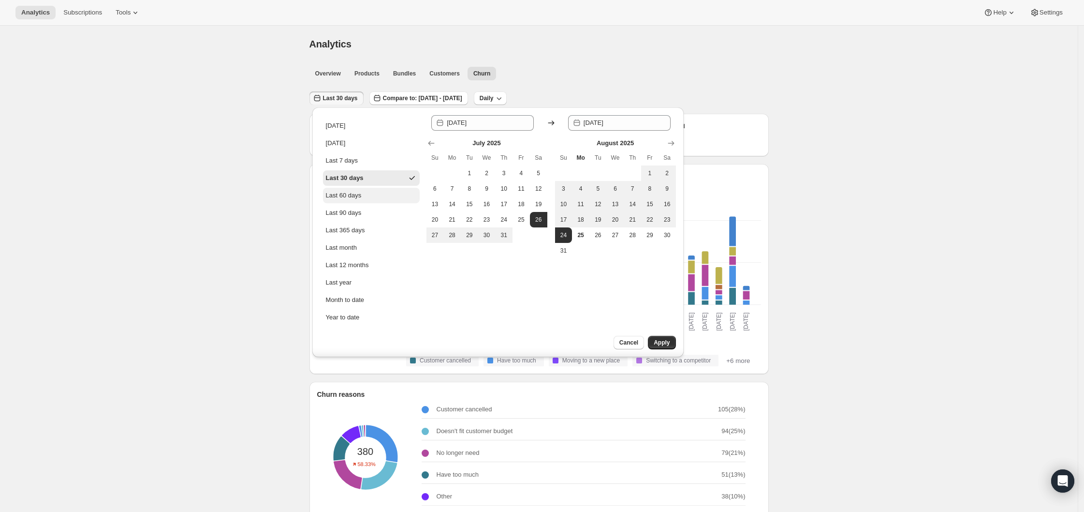
click at [345, 198] on div "Last 60 days" at bounding box center [344, 196] width 36 height 10
type input "[DATE]"
click at [446, 98] on span "Compare to: [DATE] - [DATE]" at bounding box center [422, 98] width 79 height 8
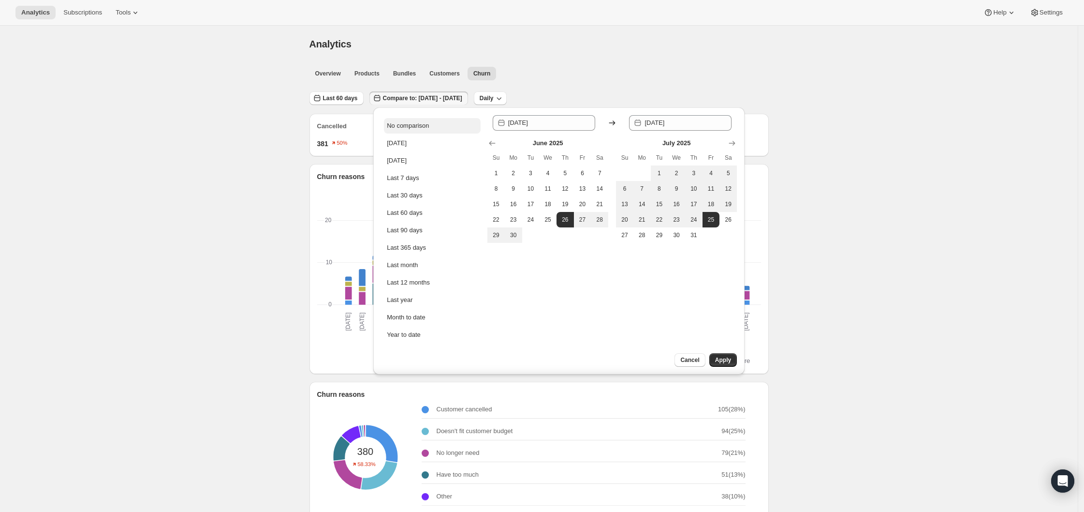
click at [424, 123] on div "No comparison" at bounding box center [408, 126] width 42 height 10
type input "[DATE]"
click at [713, 359] on button "Apply" at bounding box center [724, 360] width 28 height 14
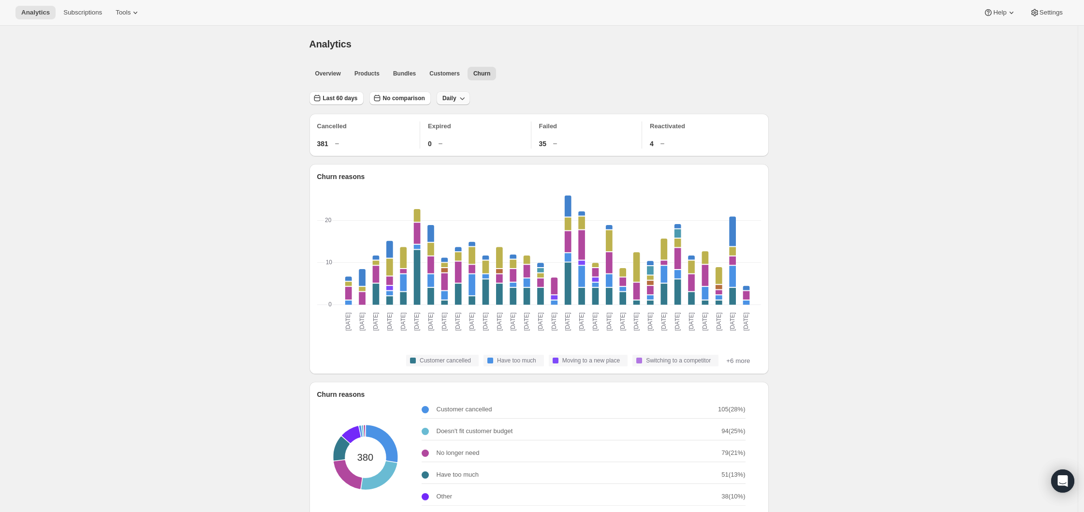
click at [453, 96] on span "Daily" at bounding box center [450, 98] width 14 height 8
click at [457, 132] on span "Weekly" at bounding box center [456, 134] width 20 height 7
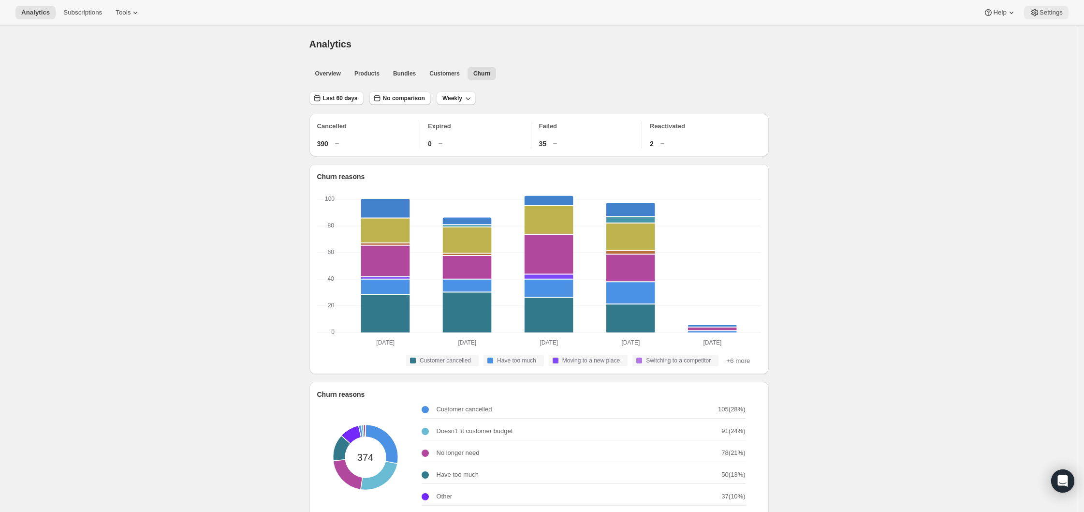
click at [1056, 12] on span "Settings" at bounding box center [1051, 13] width 23 height 8
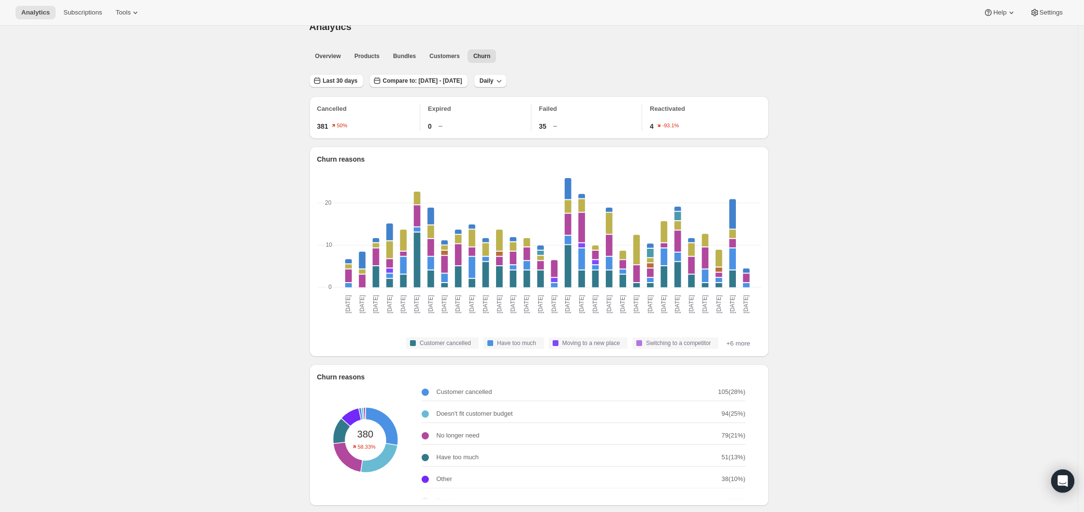
scroll to position [30, 0]
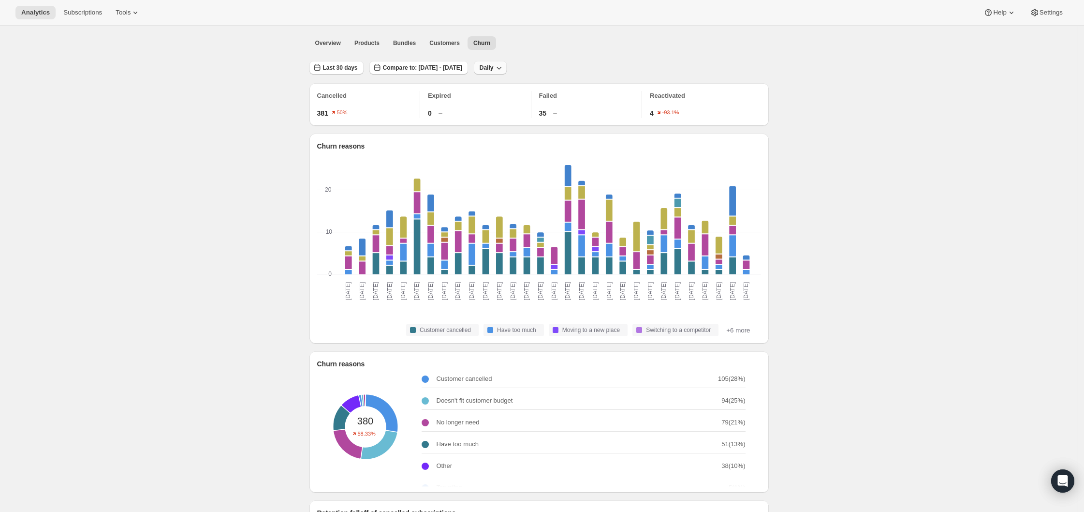
click at [504, 67] on icon "button" at bounding box center [499, 68] width 10 height 10
click at [527, 126] on button "Monthly" at bounding box center [529, 120] width 28 height 15
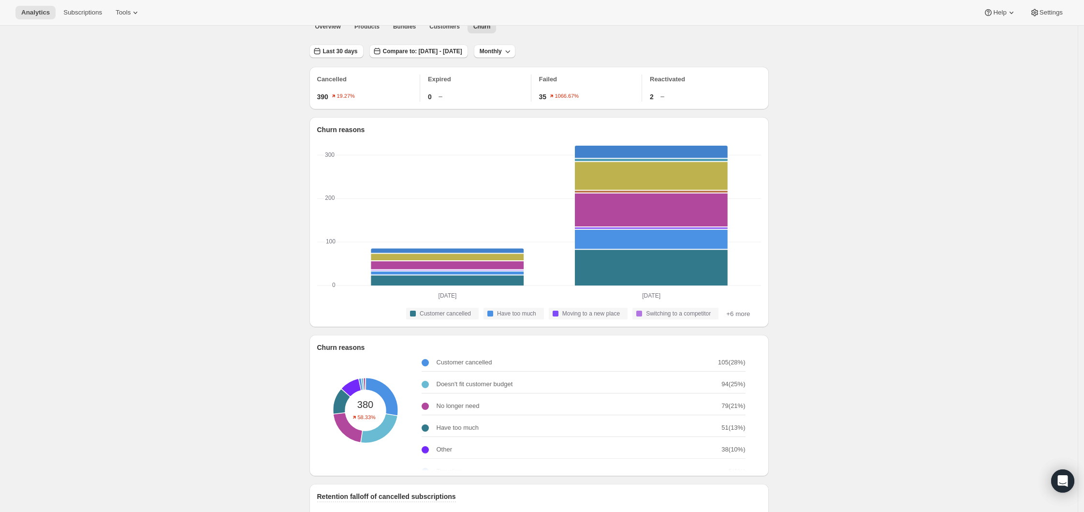
scroll to position [45, 0]
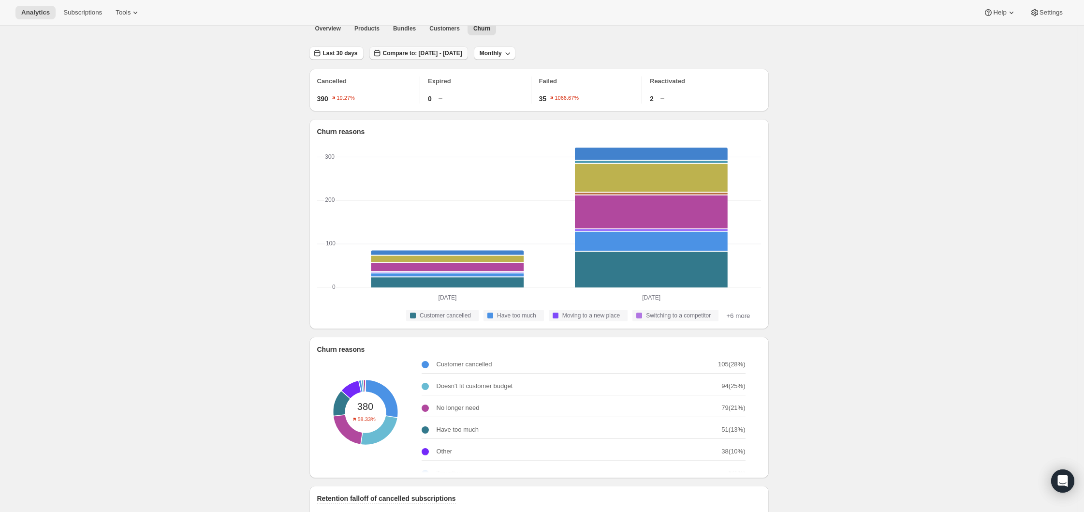
click at [411, 57] on button "Compare to: [DATE] - [DATE]" at bounding box center [419, 53] width 99 height 14
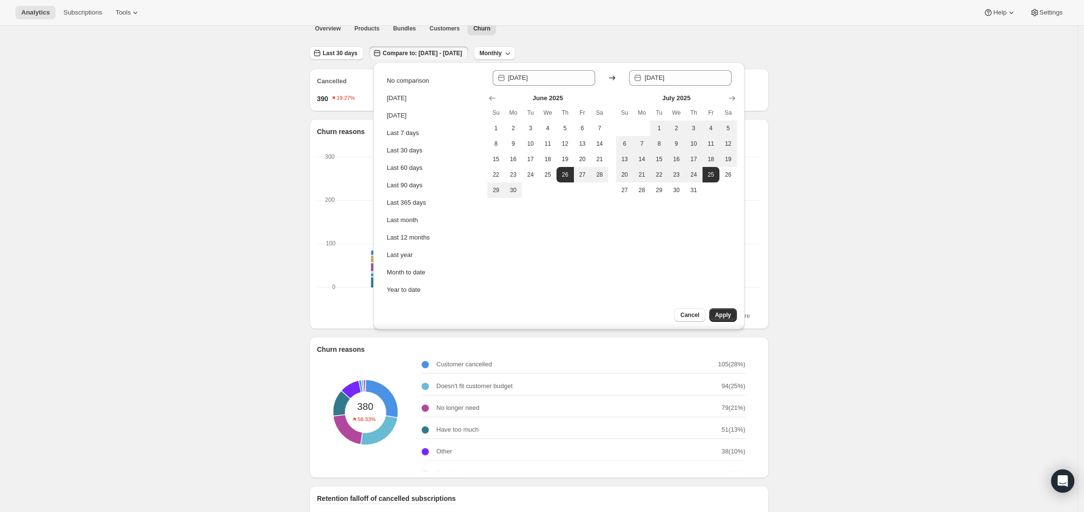
click at [724, 98] on div at bounding box center [613, 98] width 250 height 10
click at [729, 98] on icon "Show next month, August 2025" at bounding box center [733, 98] width 10 height 10
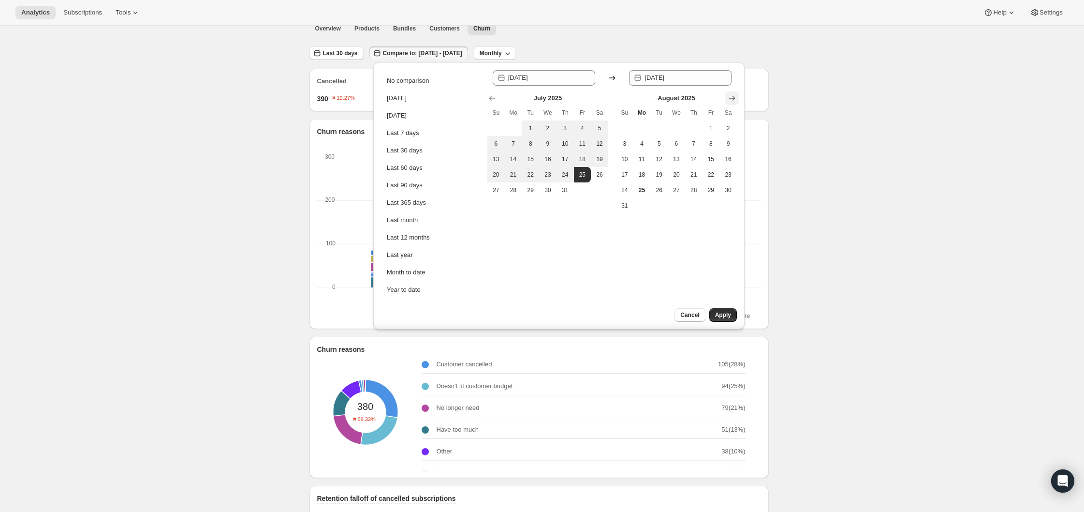
click at [729, 98] on icon "Show next month, September 2025" at bounding box center [733, 98] width 10 height 10
click at [576, 128] on button "1" at bounding box center [582, 127] width 17 height 15
type input "[DATE]"
click at [500, 188] on span "24" at bounding box center [496, 190] width 10 height 8
type input "[DATE]"
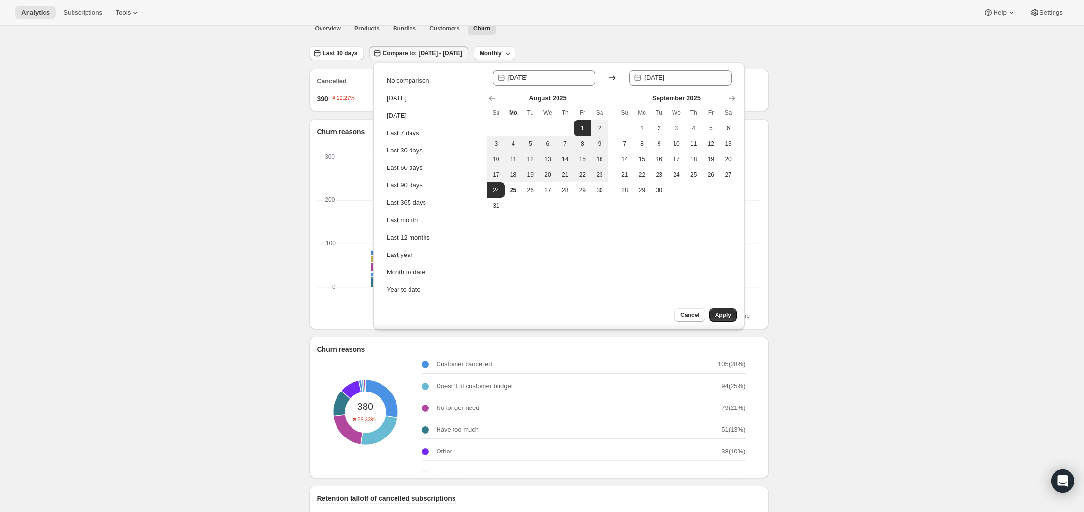
click at [738, 320] on div "Cancel Apply" at bounding box center [689, 318] width 111 height 21
click at [732, 316] on button "Apply" at bounding box center [724, 315] width 28 height 14
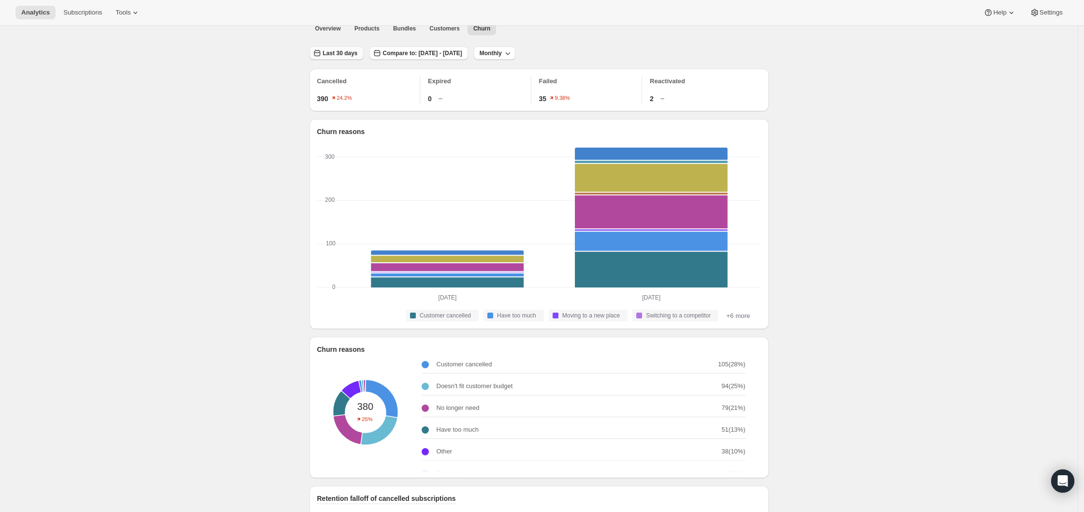
click at [322, 51] on icon "button" at bounding box center [317, 53] width 10 height 10
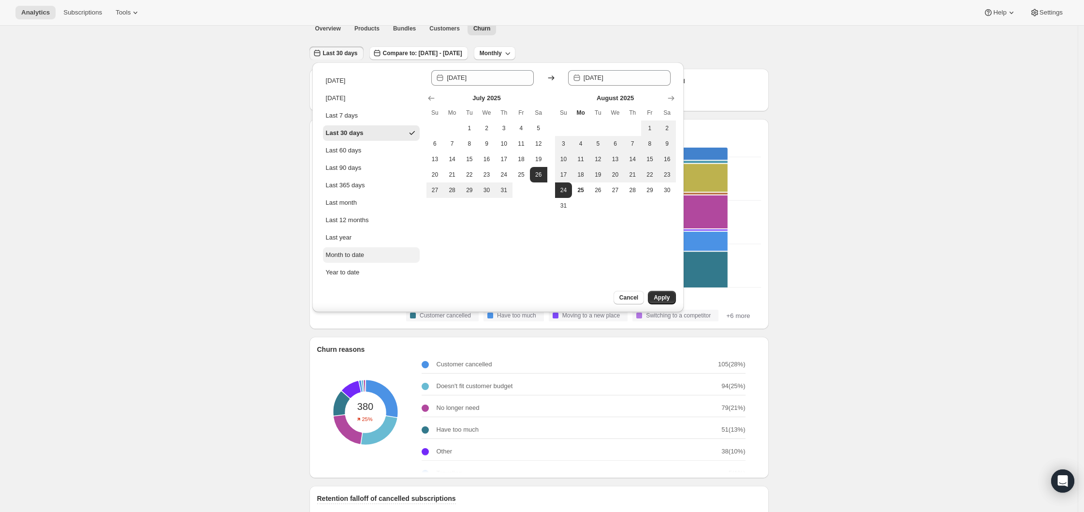
click at [345, 252] on div "Month to date" at bounding box center [345, 255] width 39 height 10
type input "[DATE]"
click at [670, 302] on button "Apply" at bounding box center [662, 298] width 28 height 14
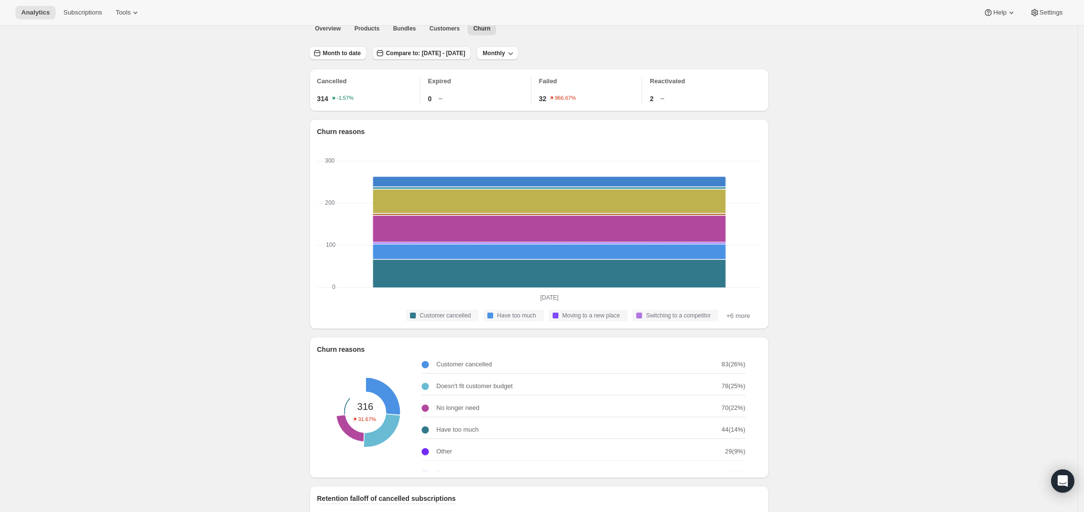
click at [453, 55] on span "Compare to: Jul 01, 2025 - Jul 25, 2025" at bounding box center [425, 53] width 79 height 8
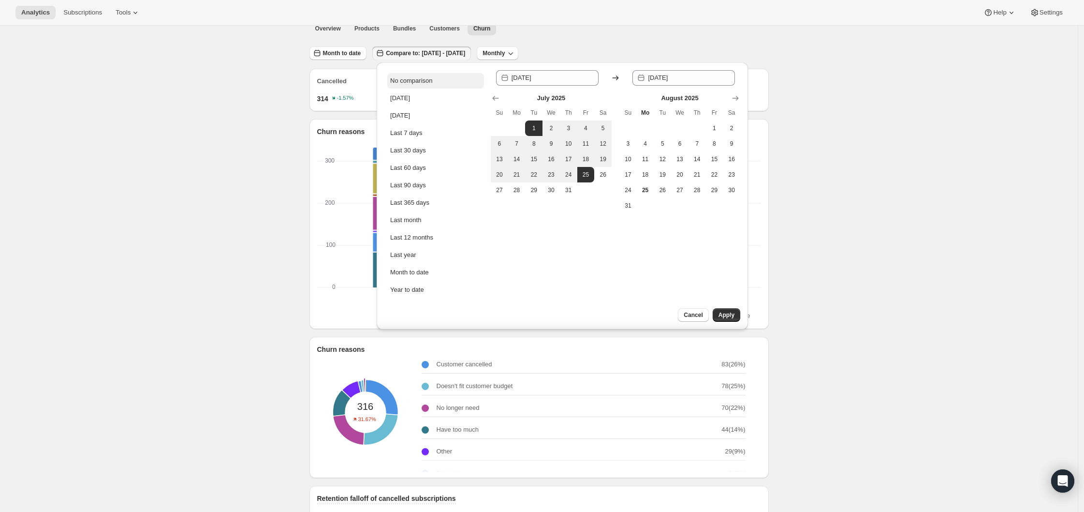
click at [432, 78] on div "No comparison" at bounding box center [411, 81] width 42 height 10
type input "[DATE]"
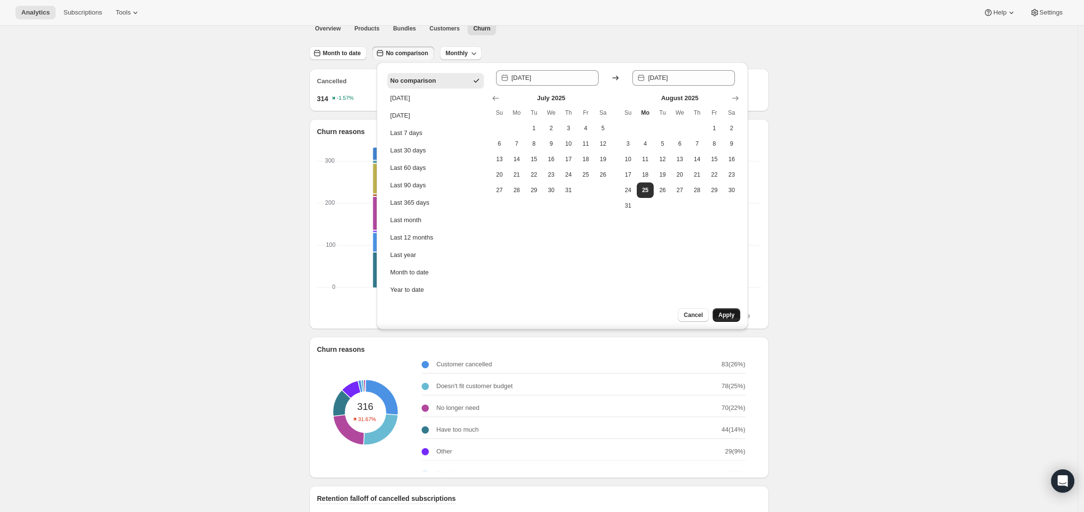
click at [725, 314] on span "Apply" at bounding box center [727, 315] width 16 height 8
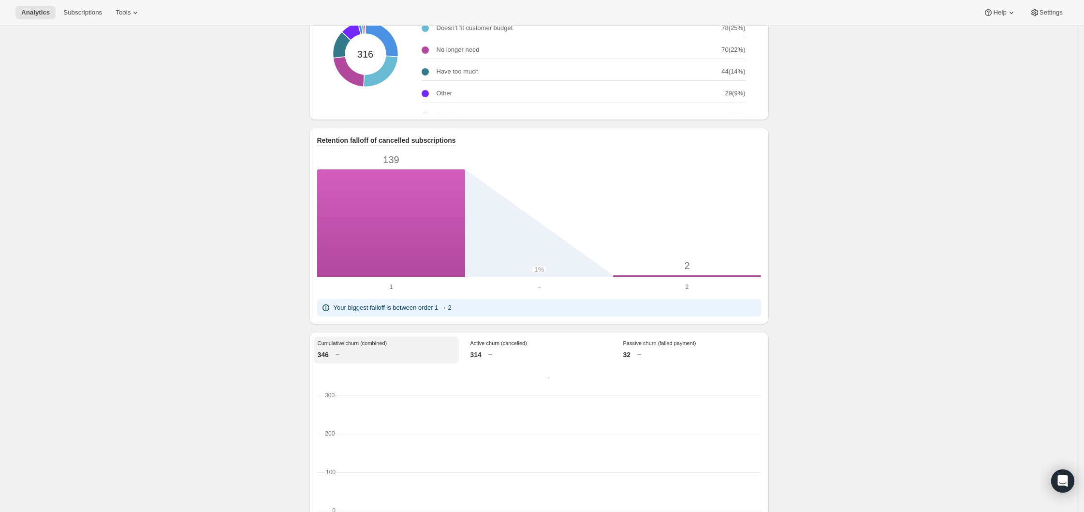
scroll to position [0, 0]
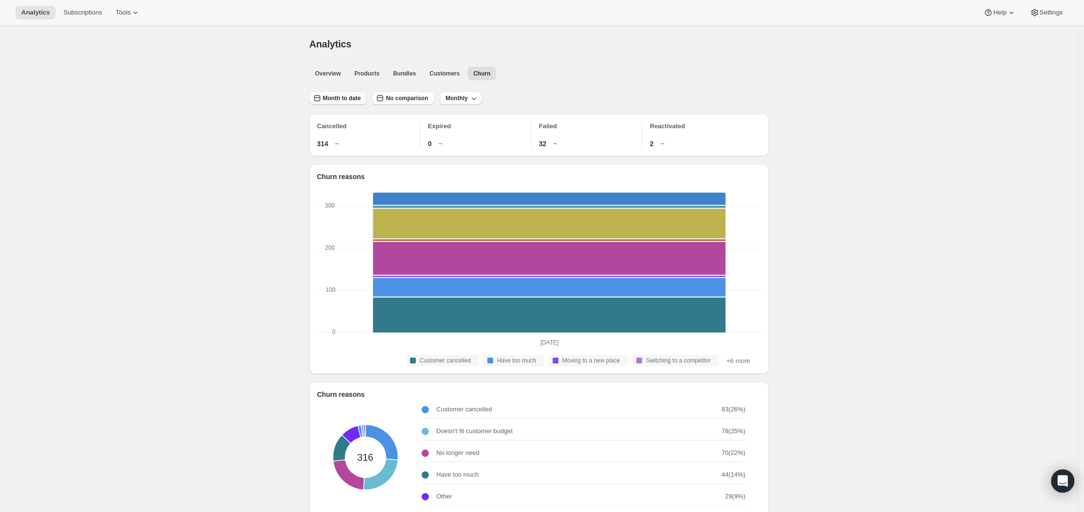
click at [350, 97] on span "Month to date" at bounding box center [342, 98] width 38 height 8
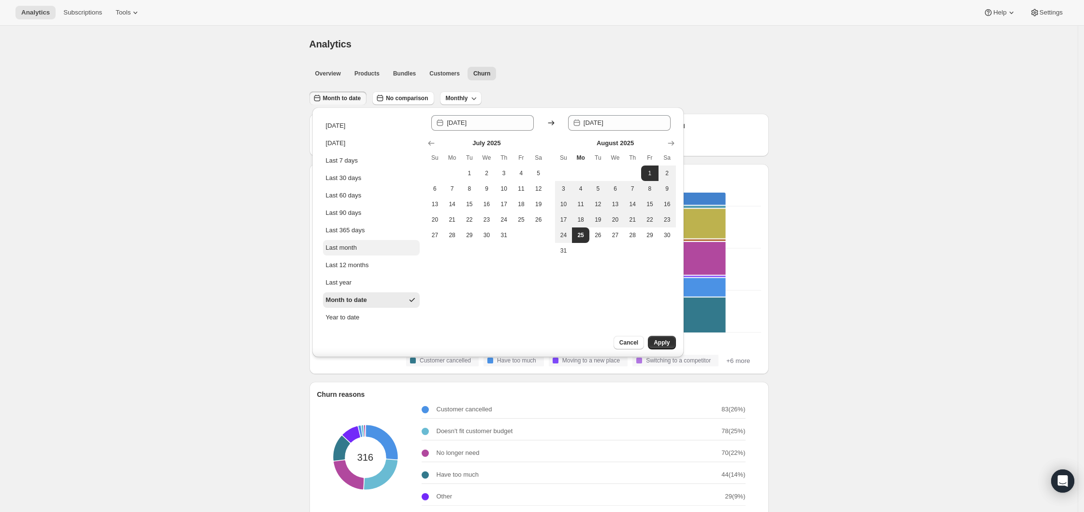
click at [361, 249] on button "Last month" at bounding box center [371, 247] width 97 height 15
type input "2025-07-01"
type input "[DATE]"
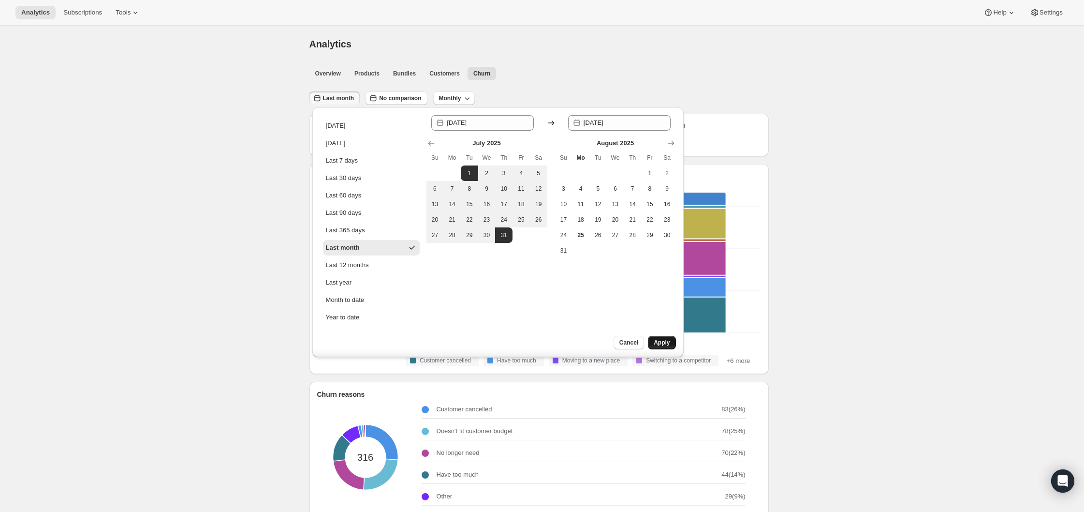
click at [669, 345] on span "Apply" at bounding box center [662, 343] width 16 height 8
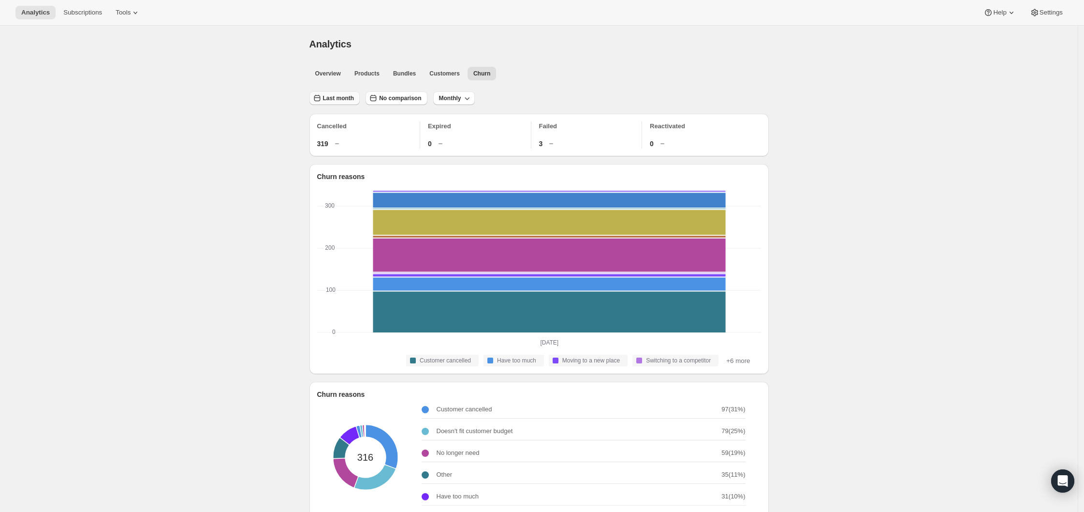
click at [350, 96] on span "Last month" at bounding box center [338, 98] width 31 height 8
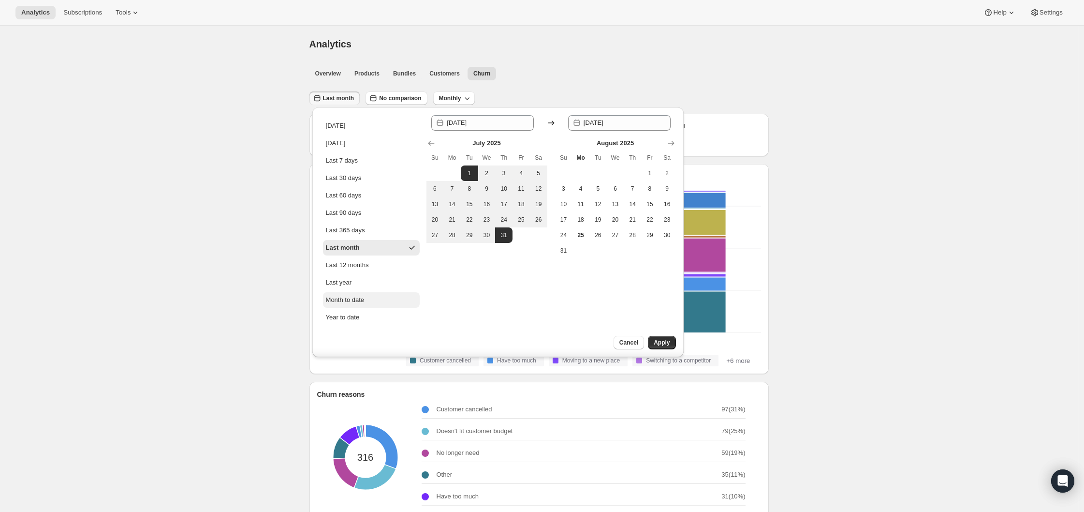
click at [334, 303] on div "Month to date" at bounding box center [345, 300] width 39 height 10
type input "[DATE]"
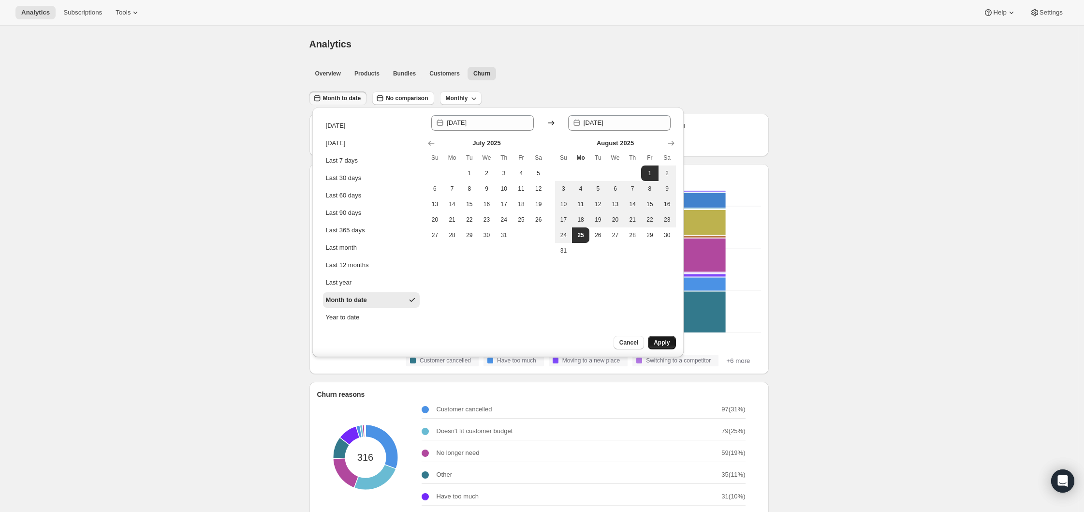
click at [666, 344] on span "Apply" at bounding box center [662, 343] width 16 height 8
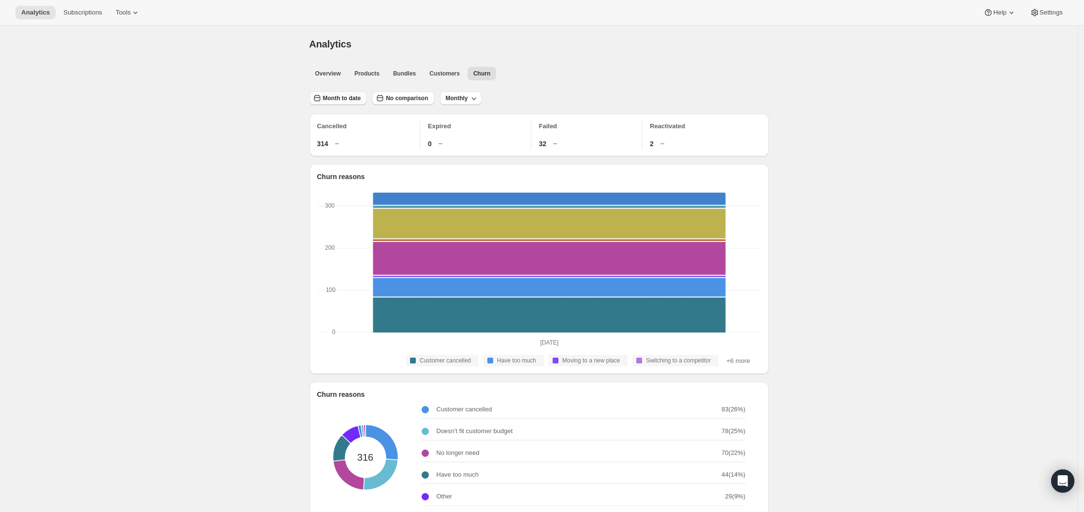
click at [348, 102] on button "Month to date" at bounding box center [339, 98] width 58 height 14
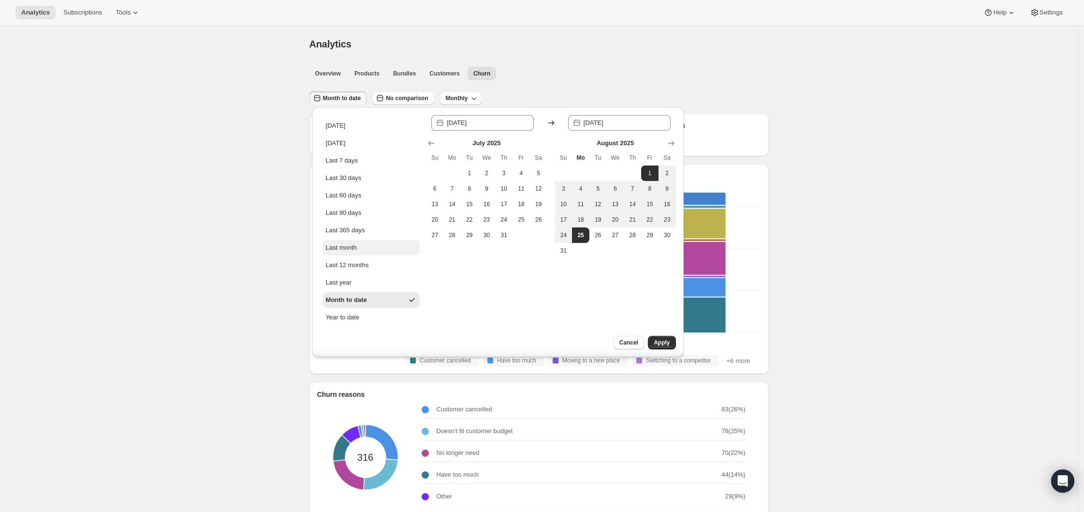
click at [340, 248] on div "Last month" at bounding box center [341, 248] width 31 height 10
type input "2025-07-01"
type input "[DATE]"
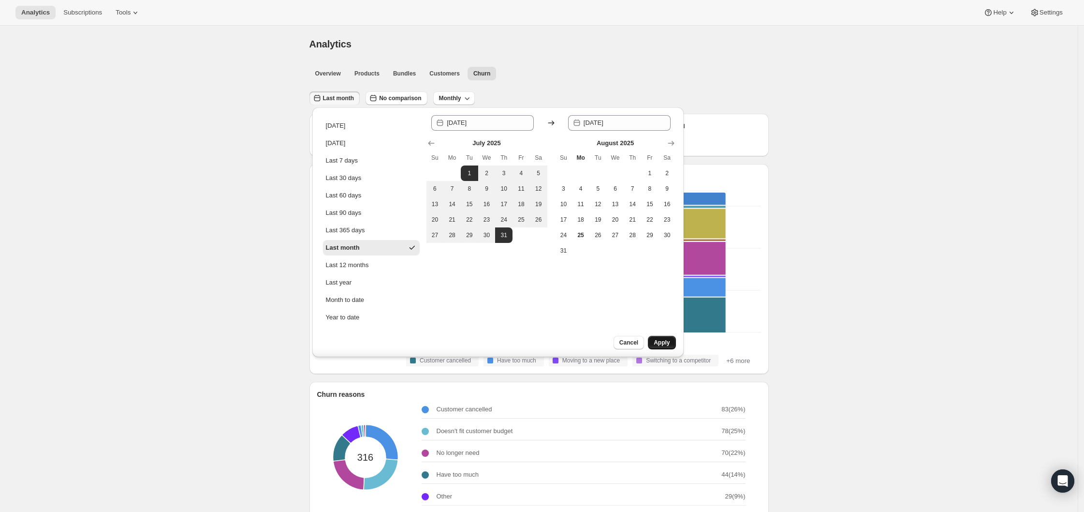
click at [667, 338] on button "Apply" at bounding box center [662, 343] width 28 height 14
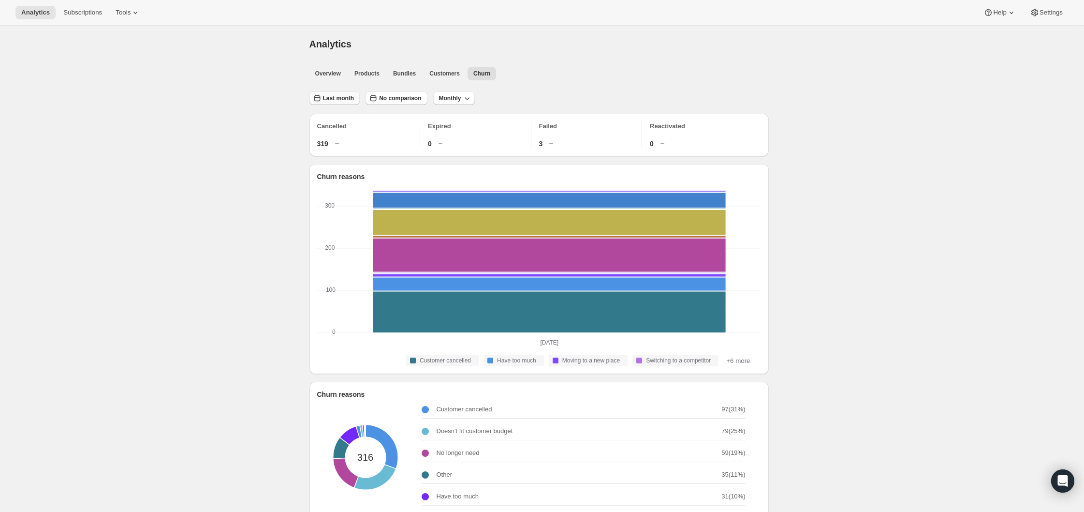
click at [340, 96] on span "Last month" at bounding box center [338, 98] width 31 height 8
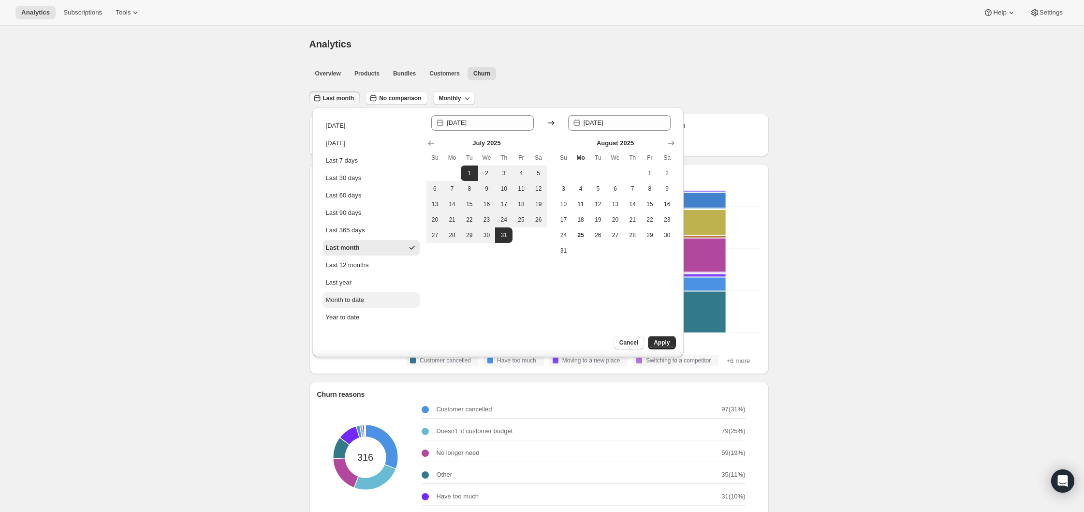
click at [348, 295] on div "Month to date" at bounding box center [345, 300] width 39 height 10
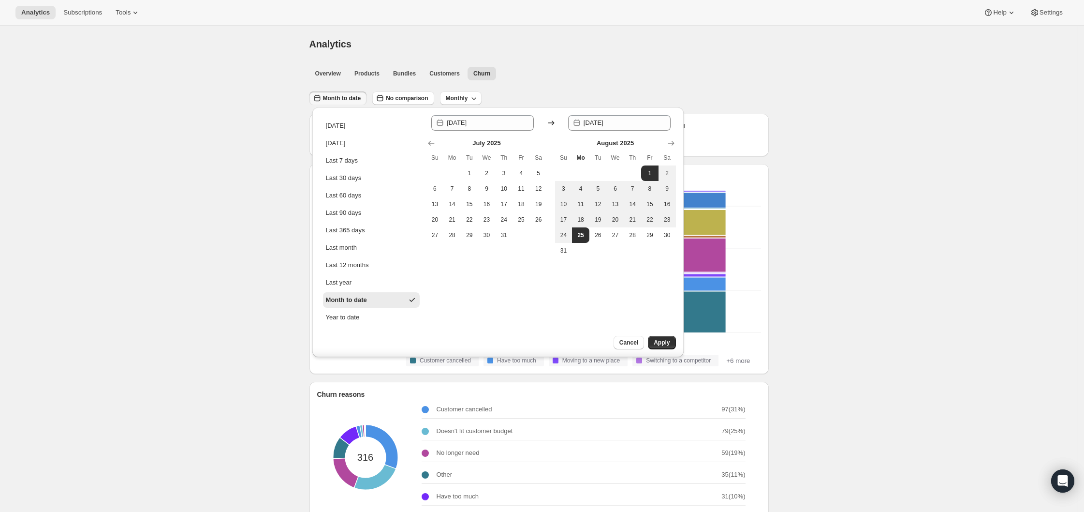
type input "[DATE]"
click at [664, 340] on span "Apply" at bounding box center [662, 343] width 16 height 8
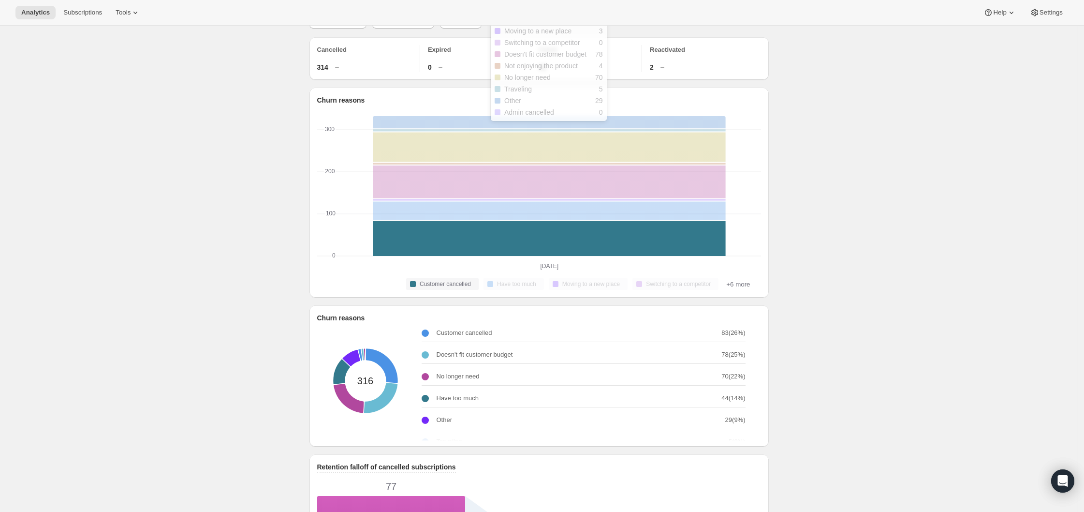
scroll to position [100, 0]
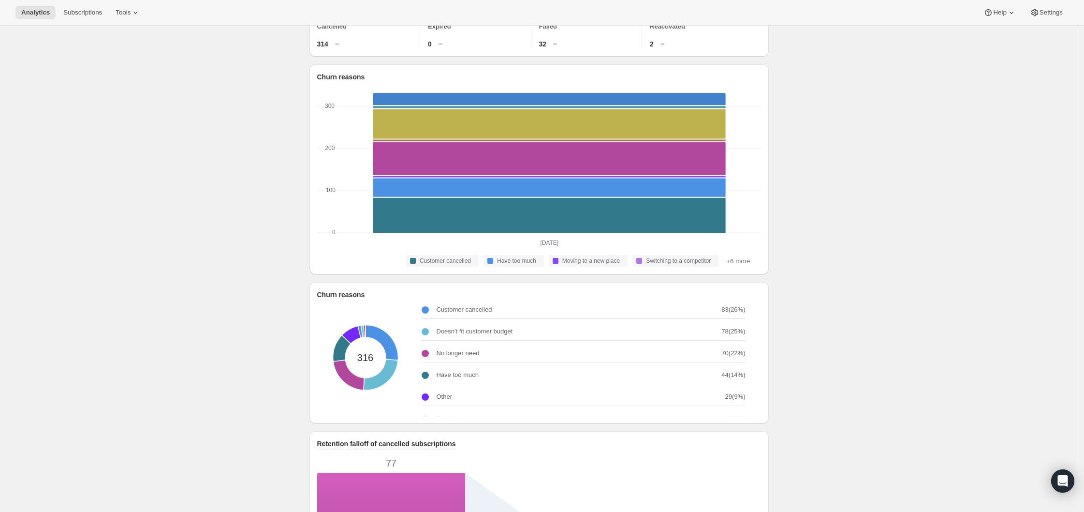
click at [733, 423] on div "Churn reasons 316 Customer cancelled 83 ( 26 %) Doesn't fit customer budget 78 …" at bounding box center [540, 352] width 460 height 141
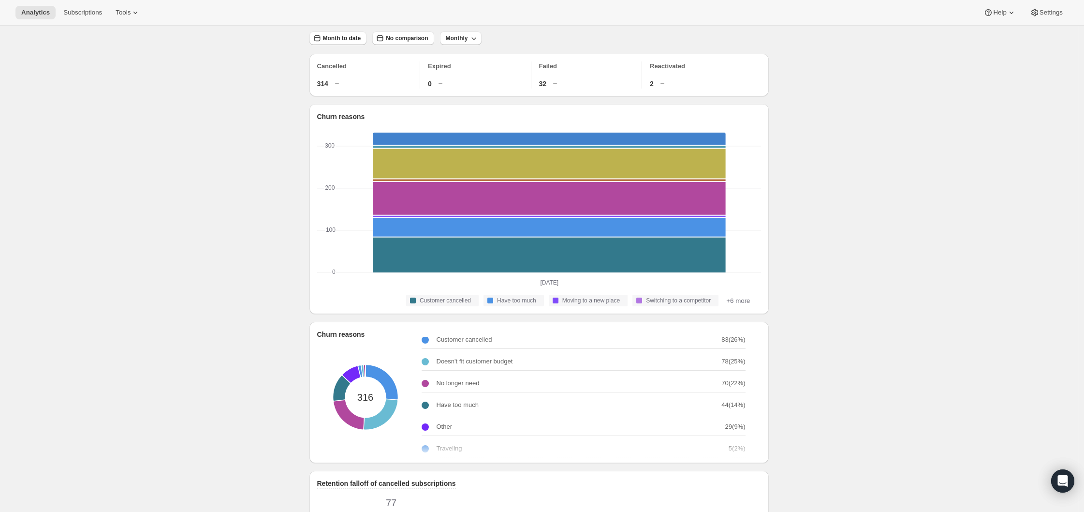
scroll to position [0, 0]
